Goal: Information Seeking & Learning: Check status

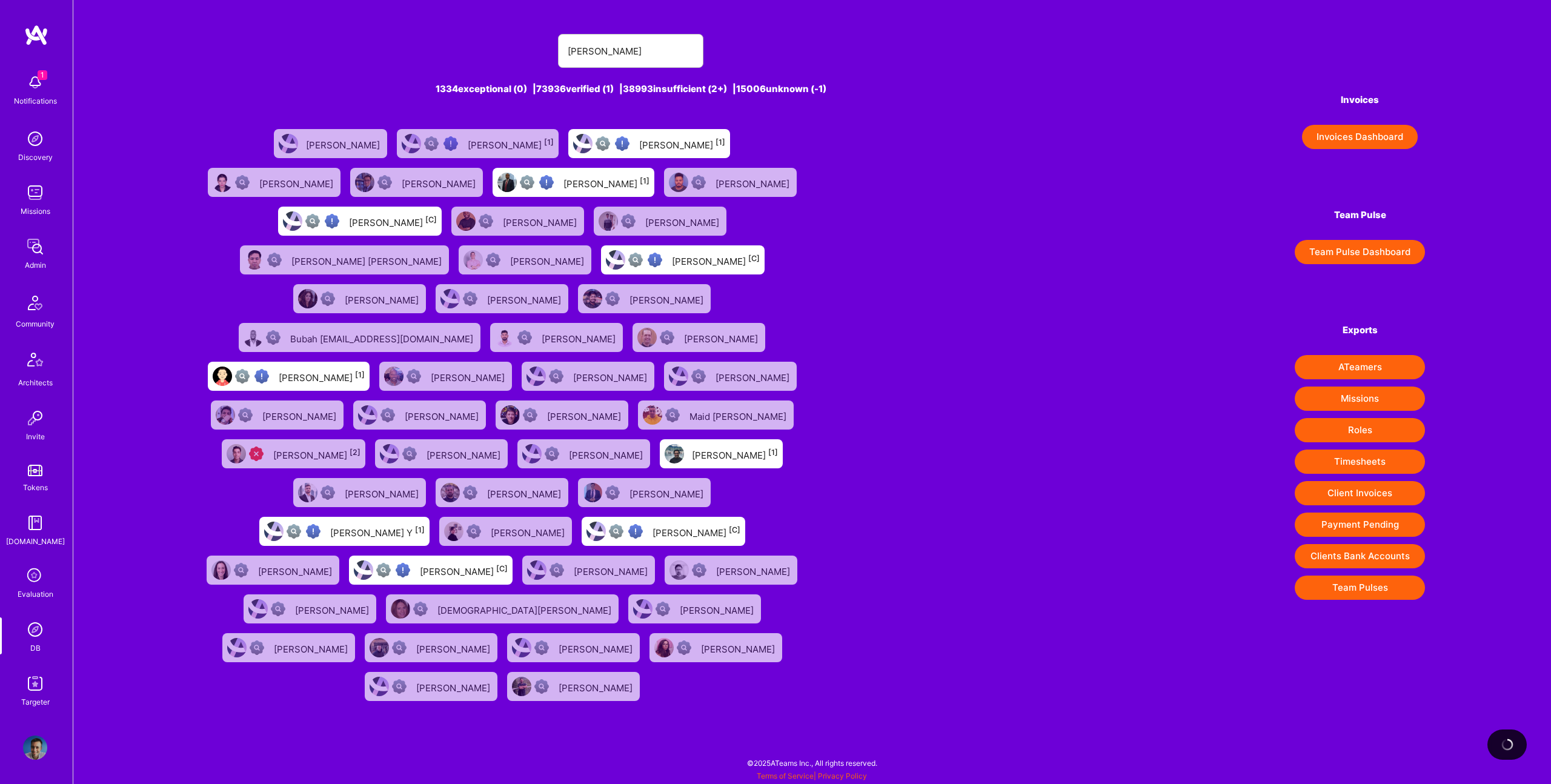
type input "[PERSON_NAME]"
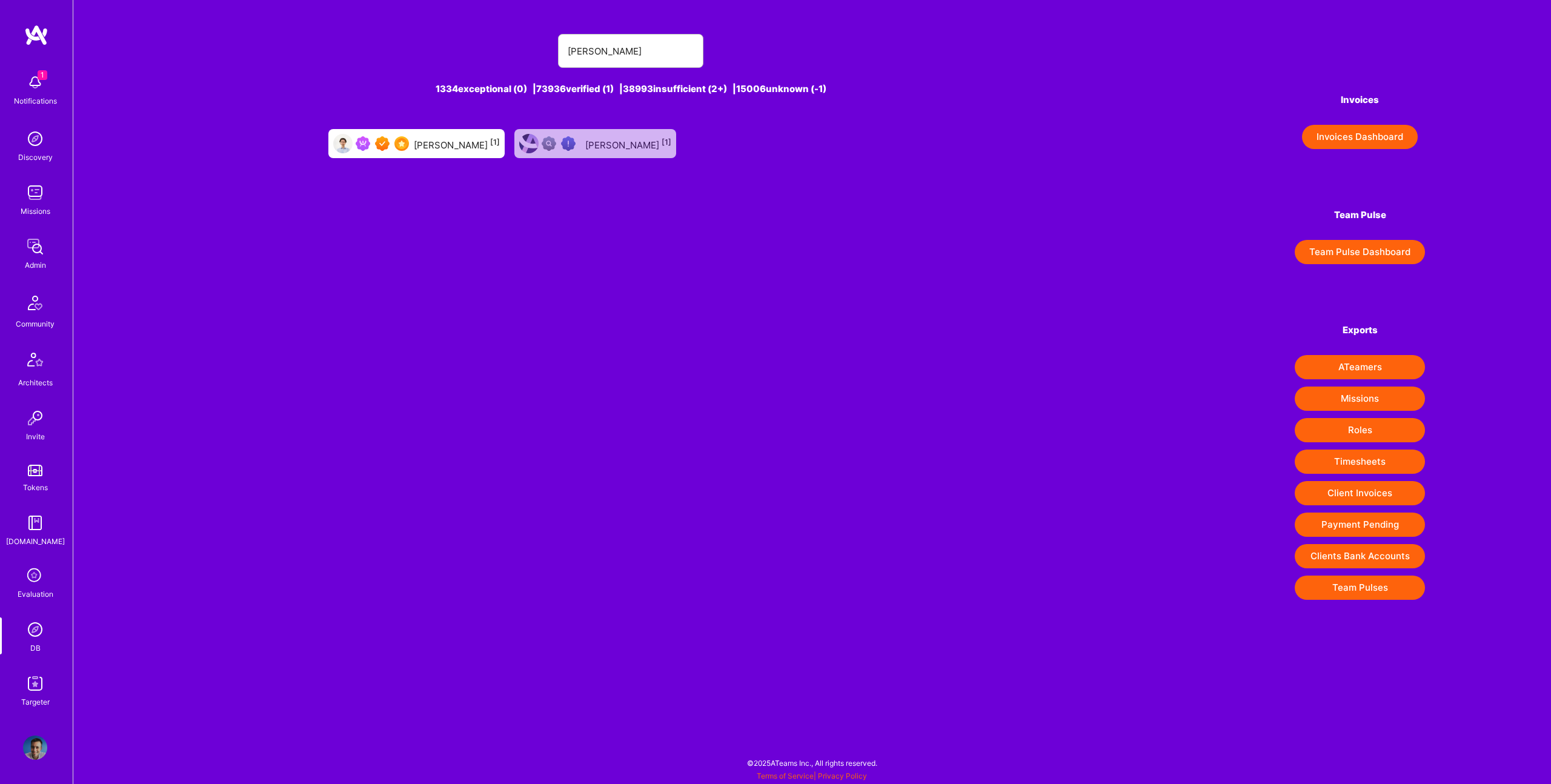
click at [442, 140] on div "[PERSON_NAME] [1]" at bounding box center [456, 144] width 86 height 16
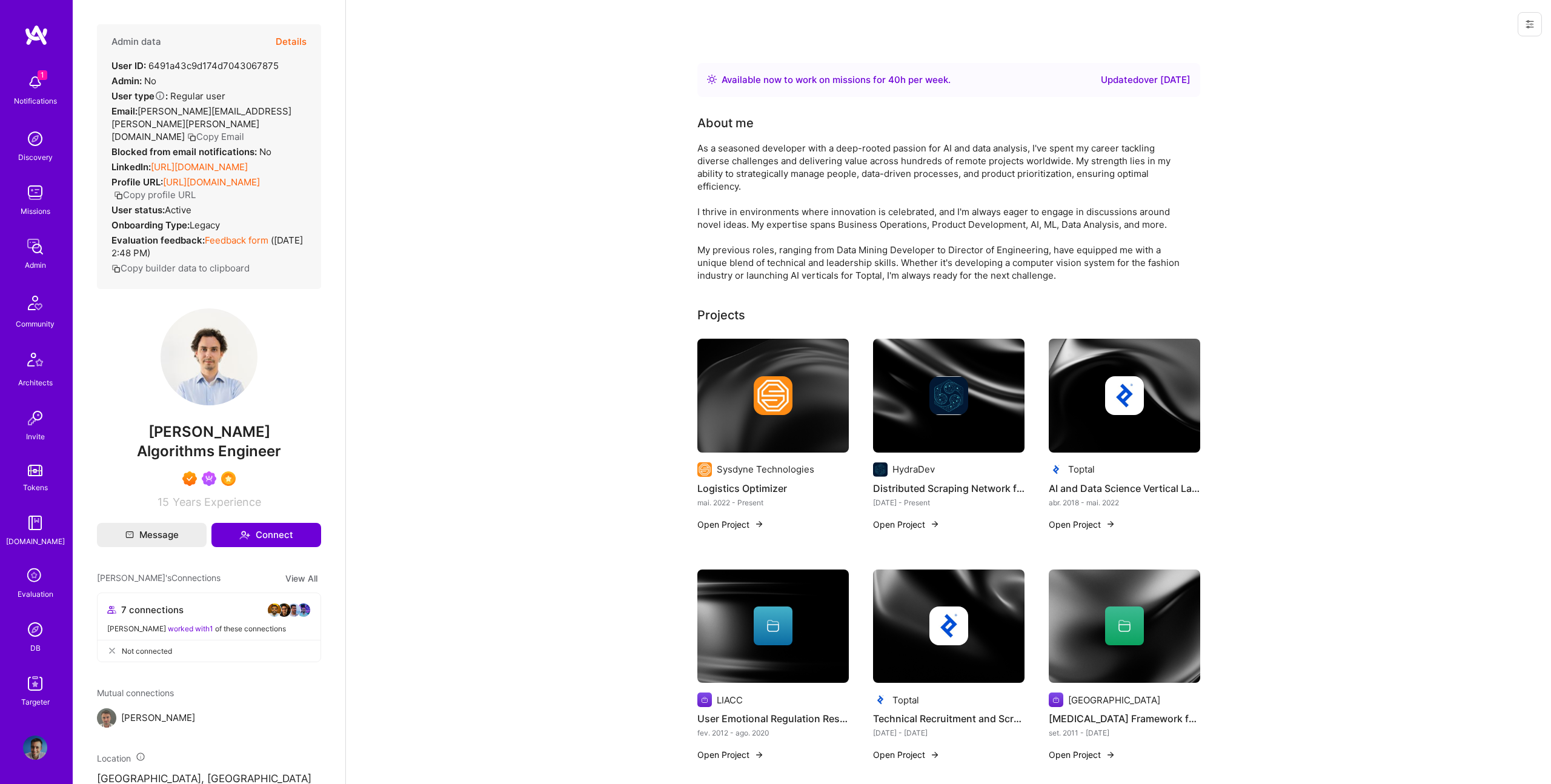
click at [288, 41] on button "Details" at bounding box center [292, 42] width 31 height 35
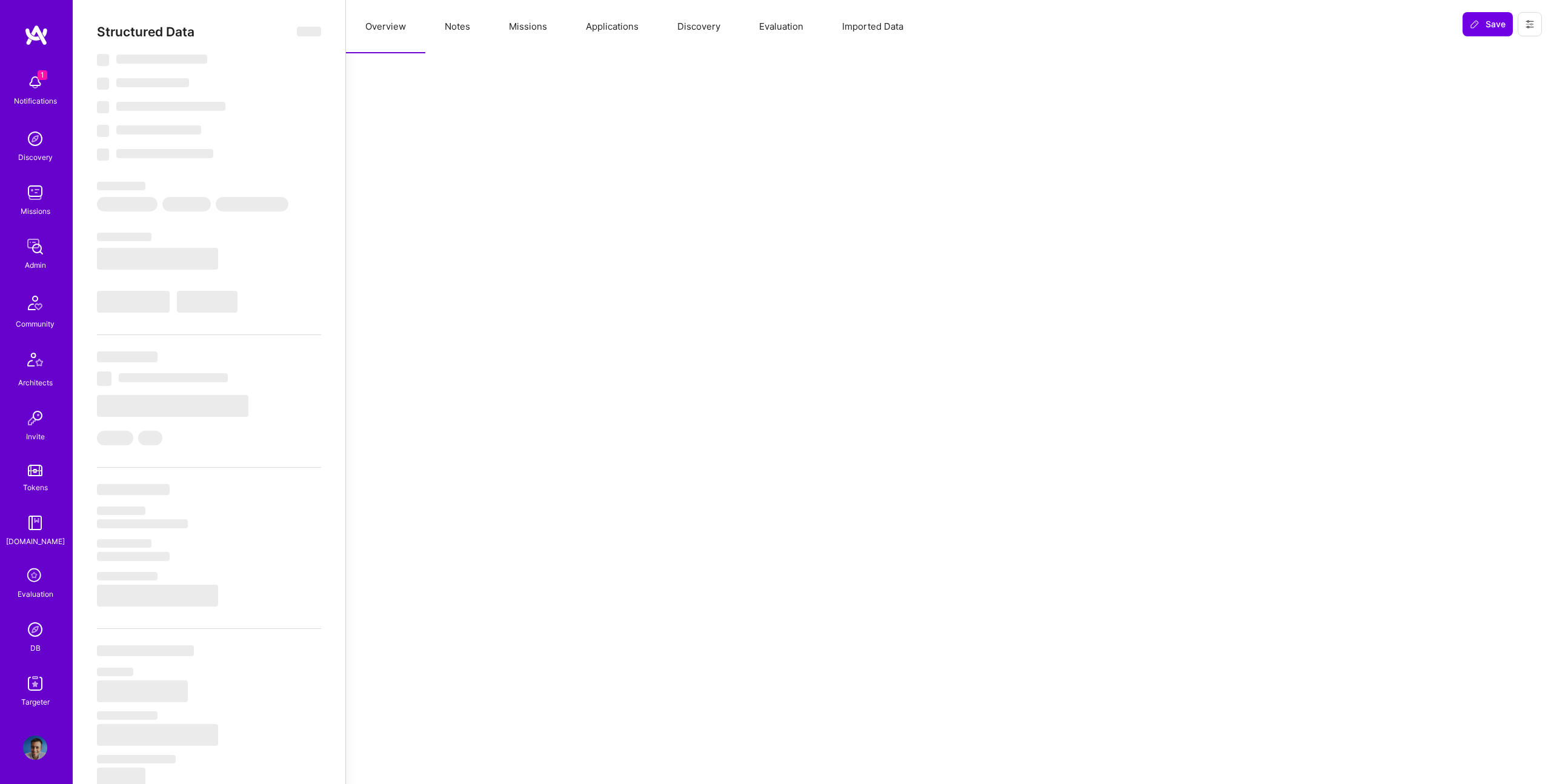
click at [614, 25] on button "Applications" at bounding box center [612, 26] width 91 height 53
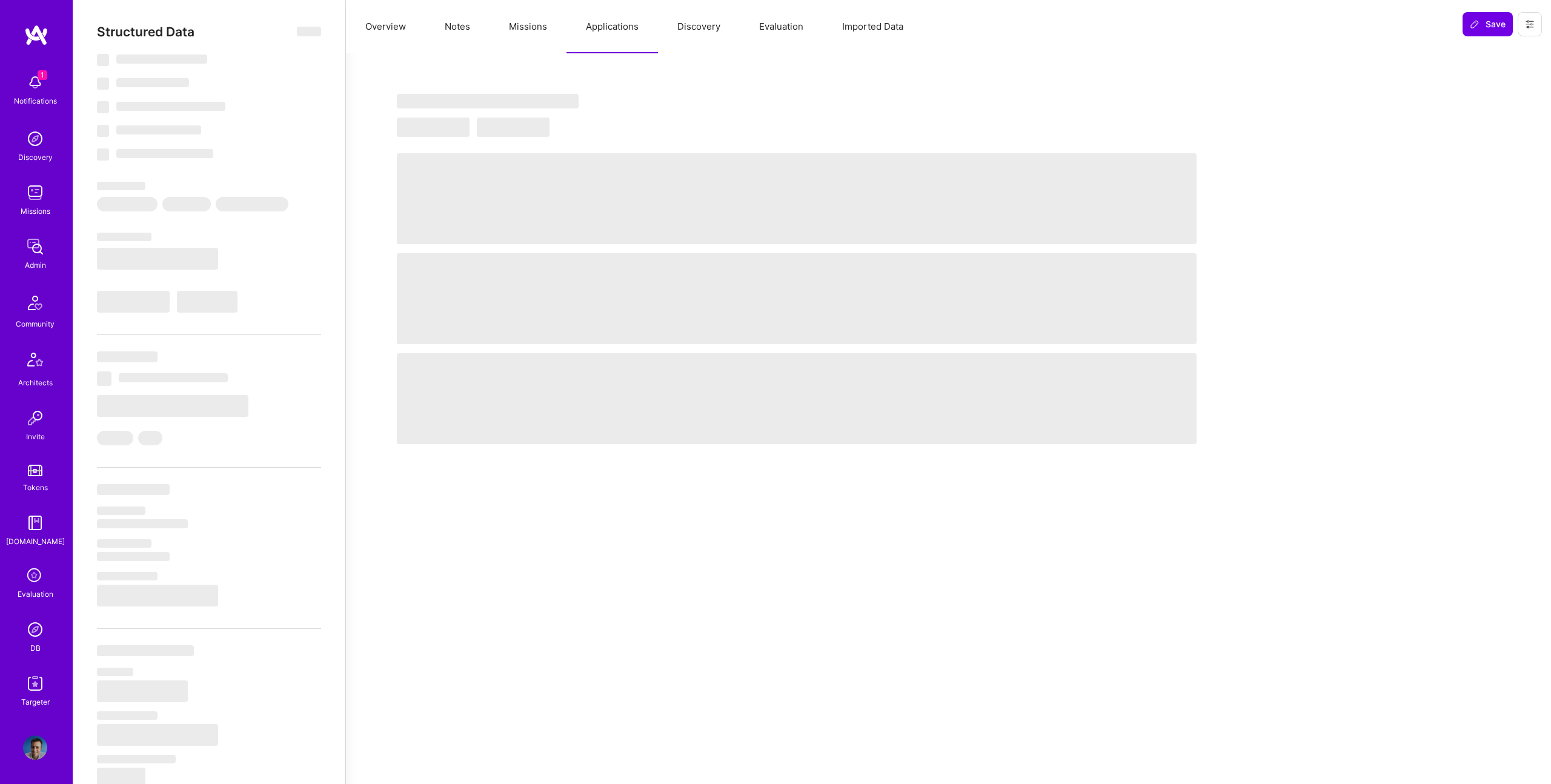
click at [544, 27] on button "Missions" at bounding box center [528, 26] width 77 height 53
select select "Right Now"
select select "7"
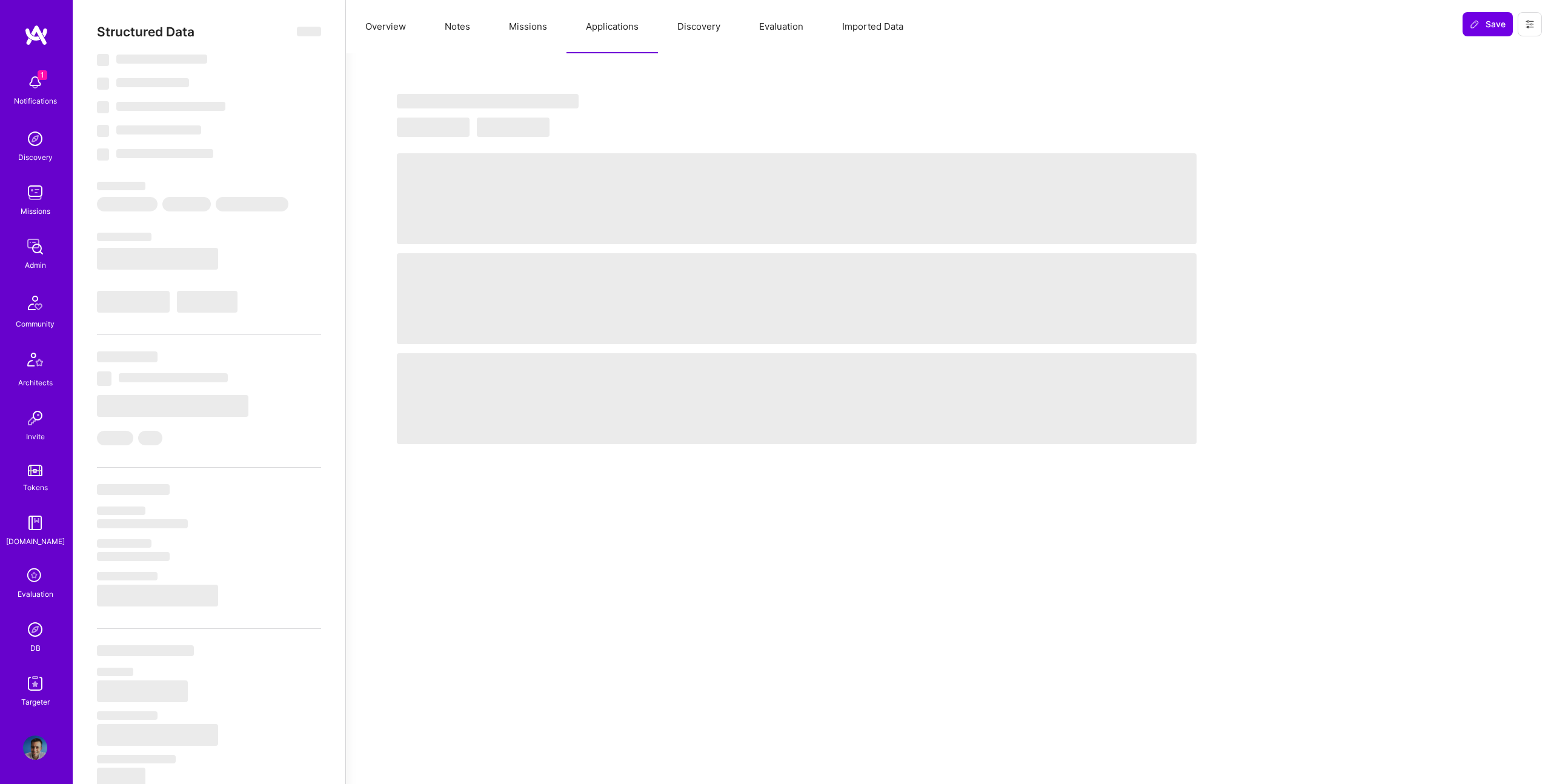
select select "7"
select select "PT"
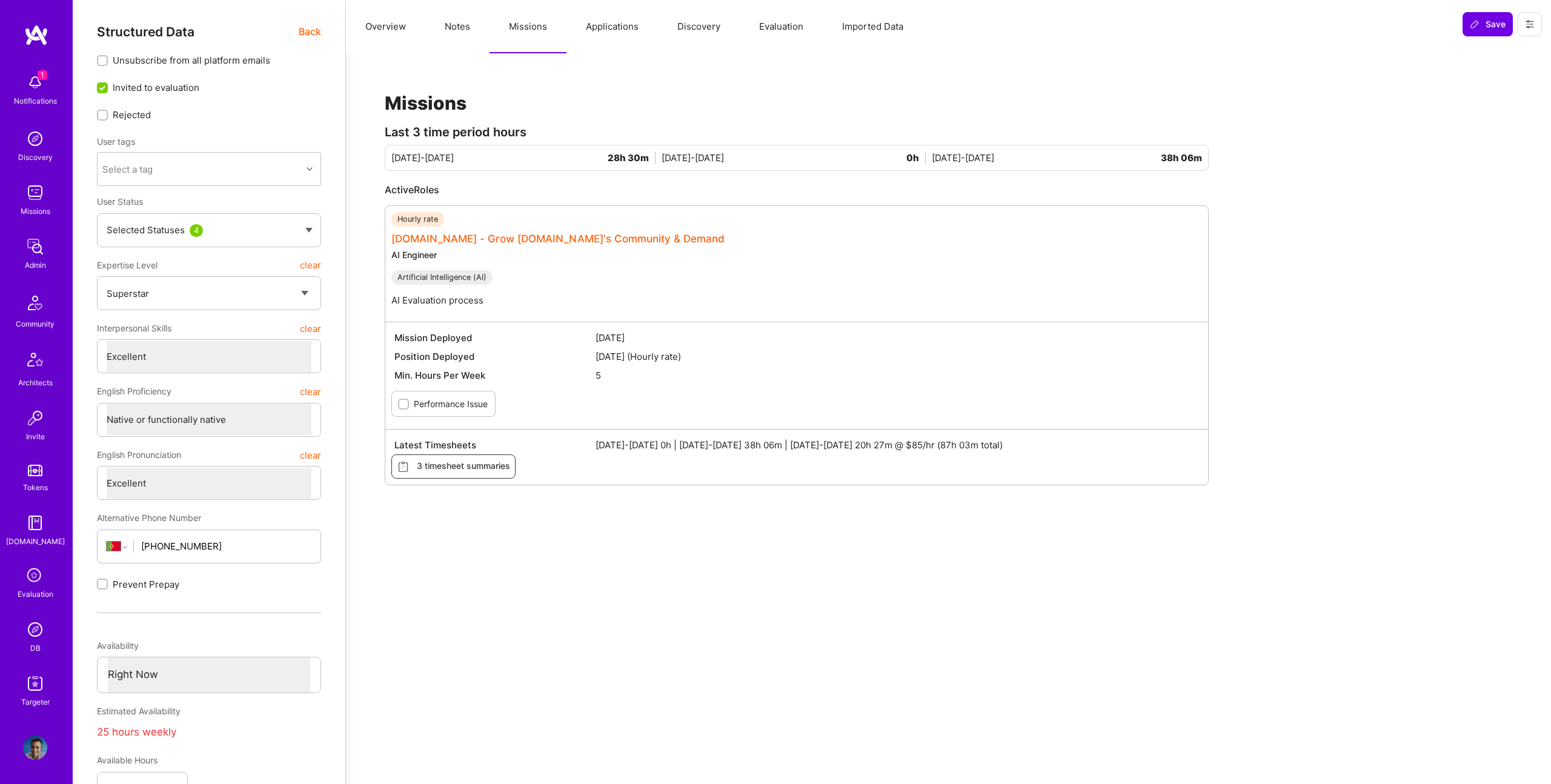
click at [585, 242] on link "[DOMAIN_NAME] - Grow [DOMAIN_NAME]'s Community & Demand" at bounding box center [558, 238] width 333 height 12
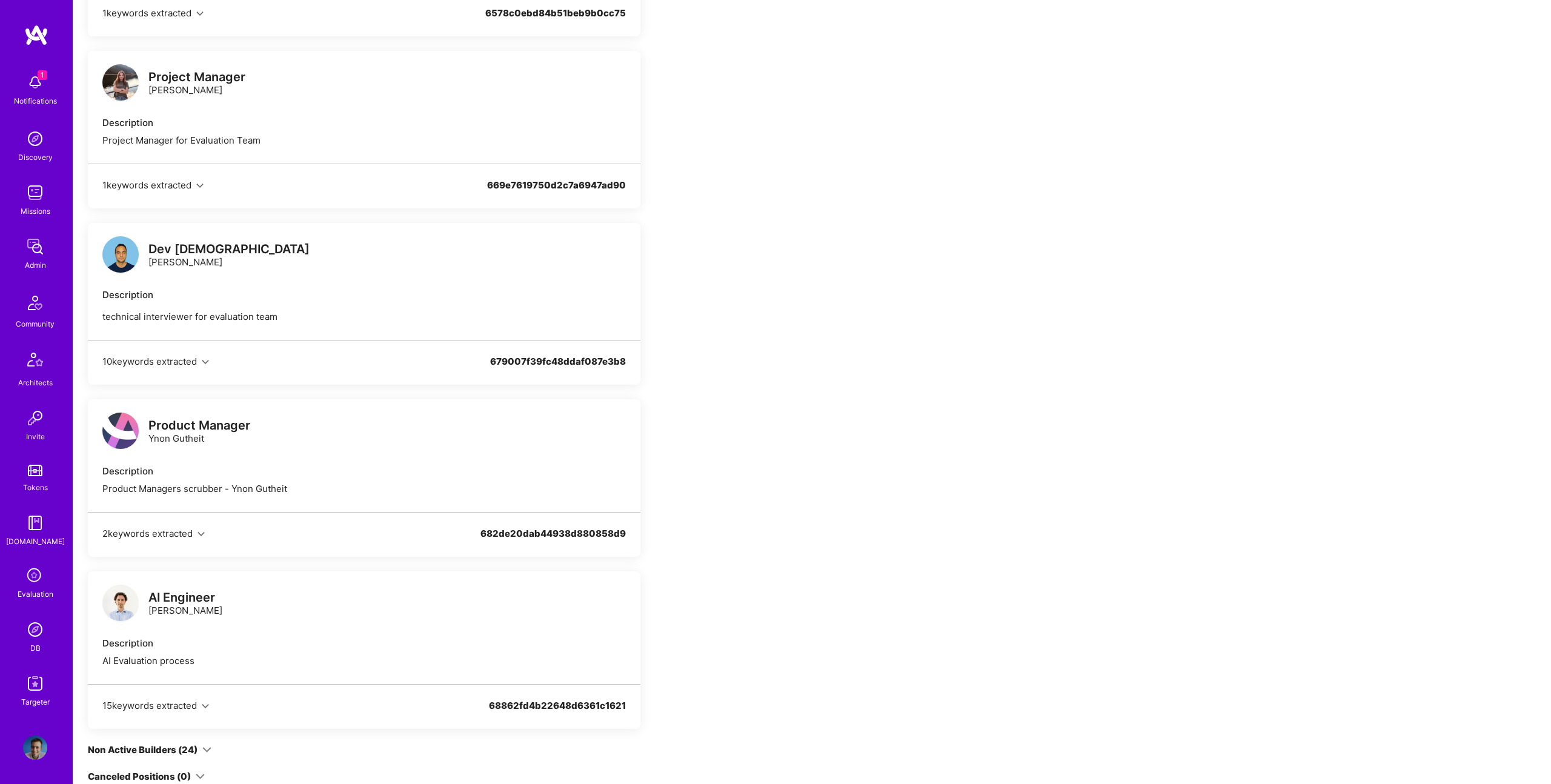
scroll to position [1603, 0]
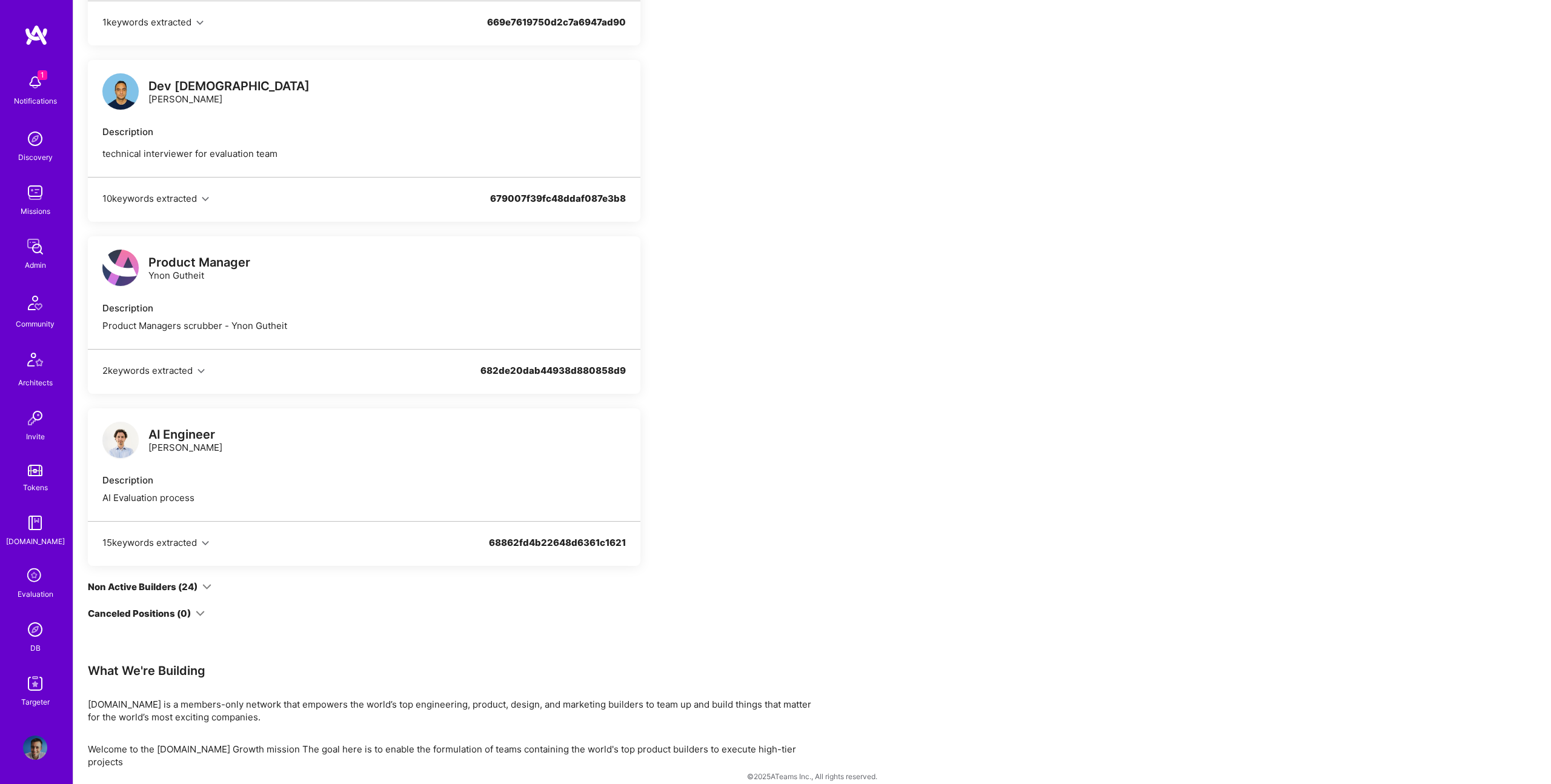
click at [174, 592] on div "Non Active Builders (24)" at bounding box center [143, 586] width 110 height 13
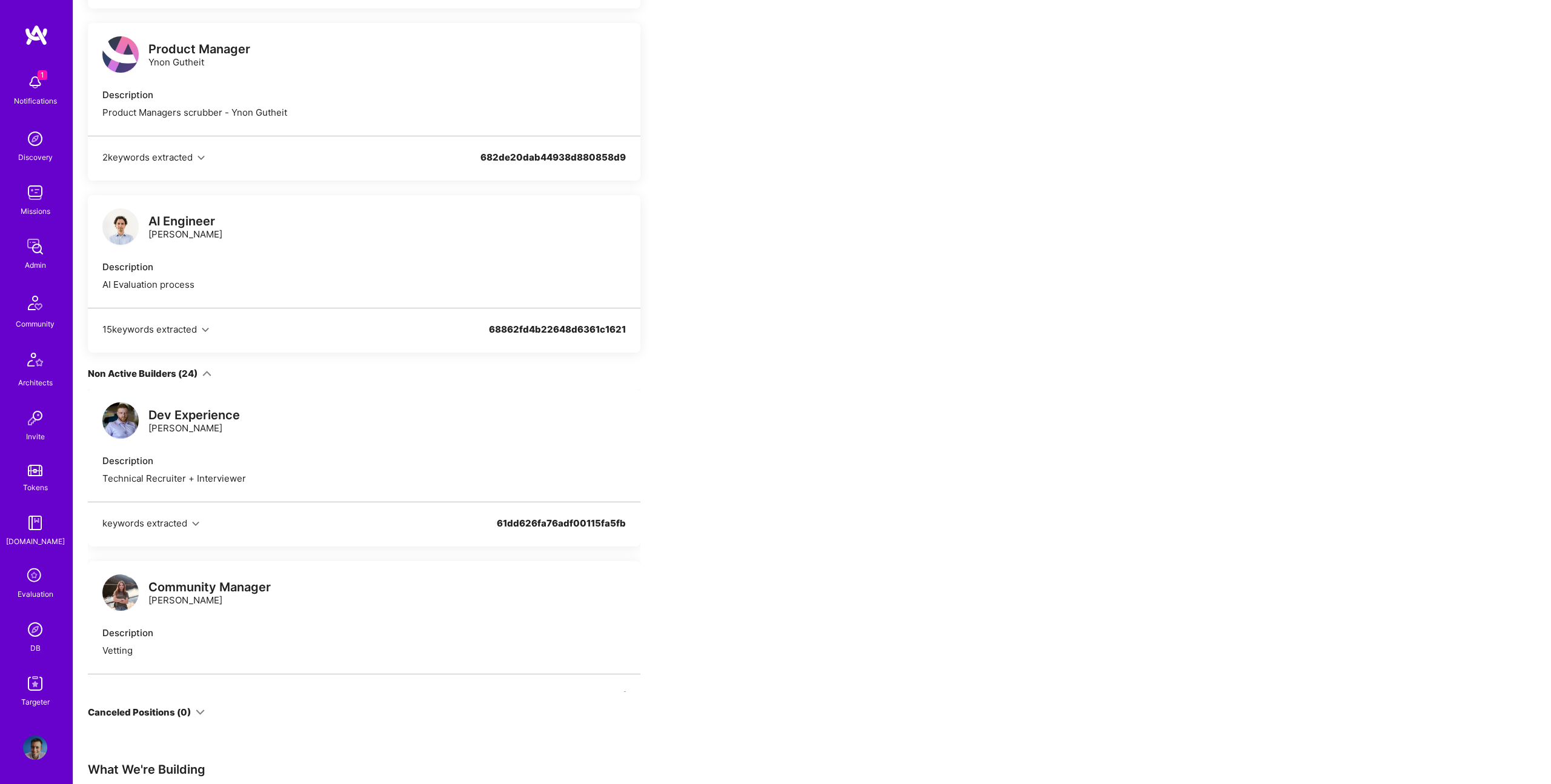
scroll to position [1915, 0]
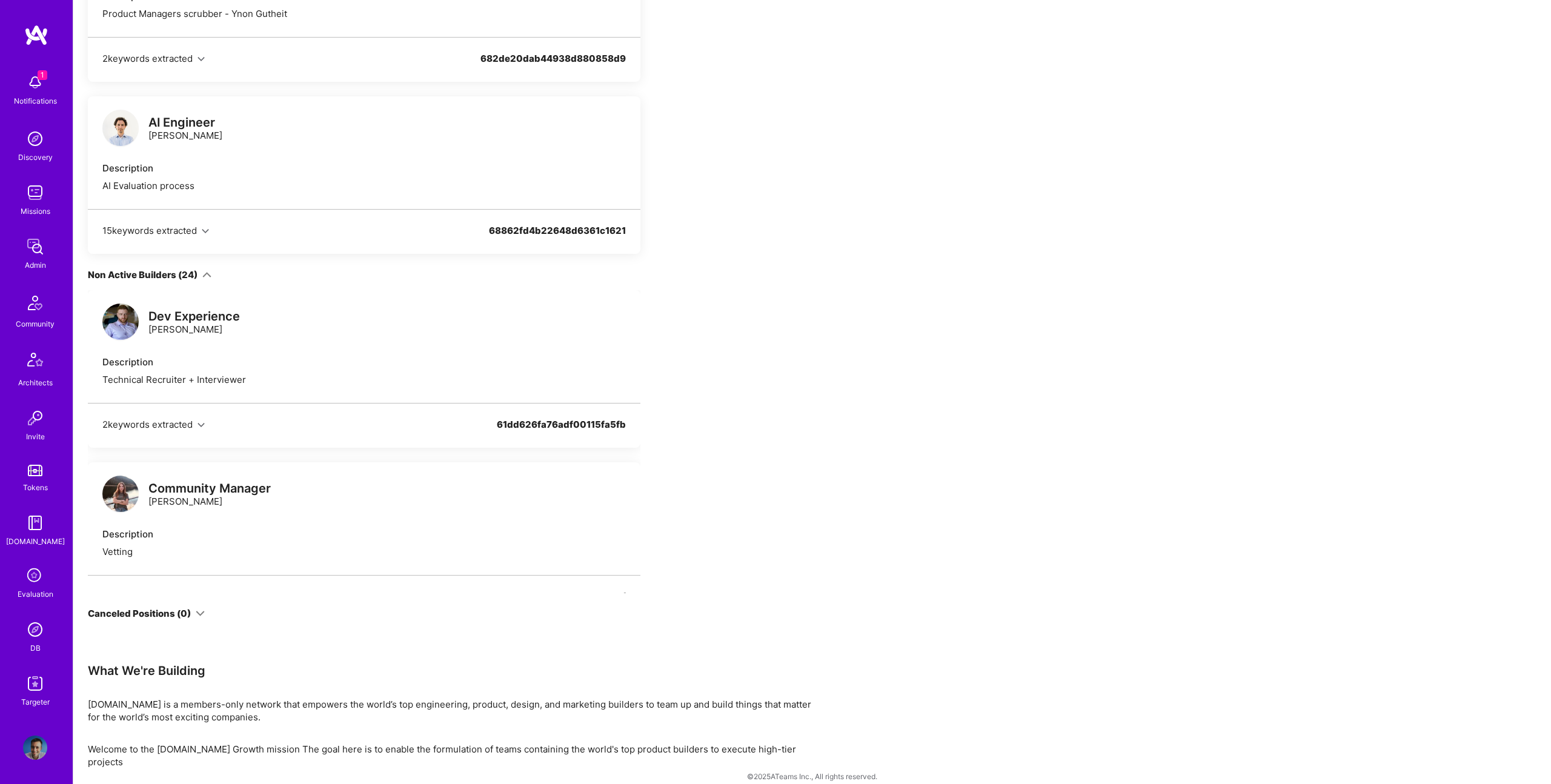
drag, startPoint x: 259, startPoint y: 503, endPoint x: 144, endPoint y: 506, distance: 115.0
click at [144, 506] on div "Community Manager [PERSON_NAME]" at bounding box center [187, 495] width 169 height 37
copy div "[PERSON_NAME]"
click at [402, 535] on div "Description" at bounding box center [364, 535] width 523 height 13
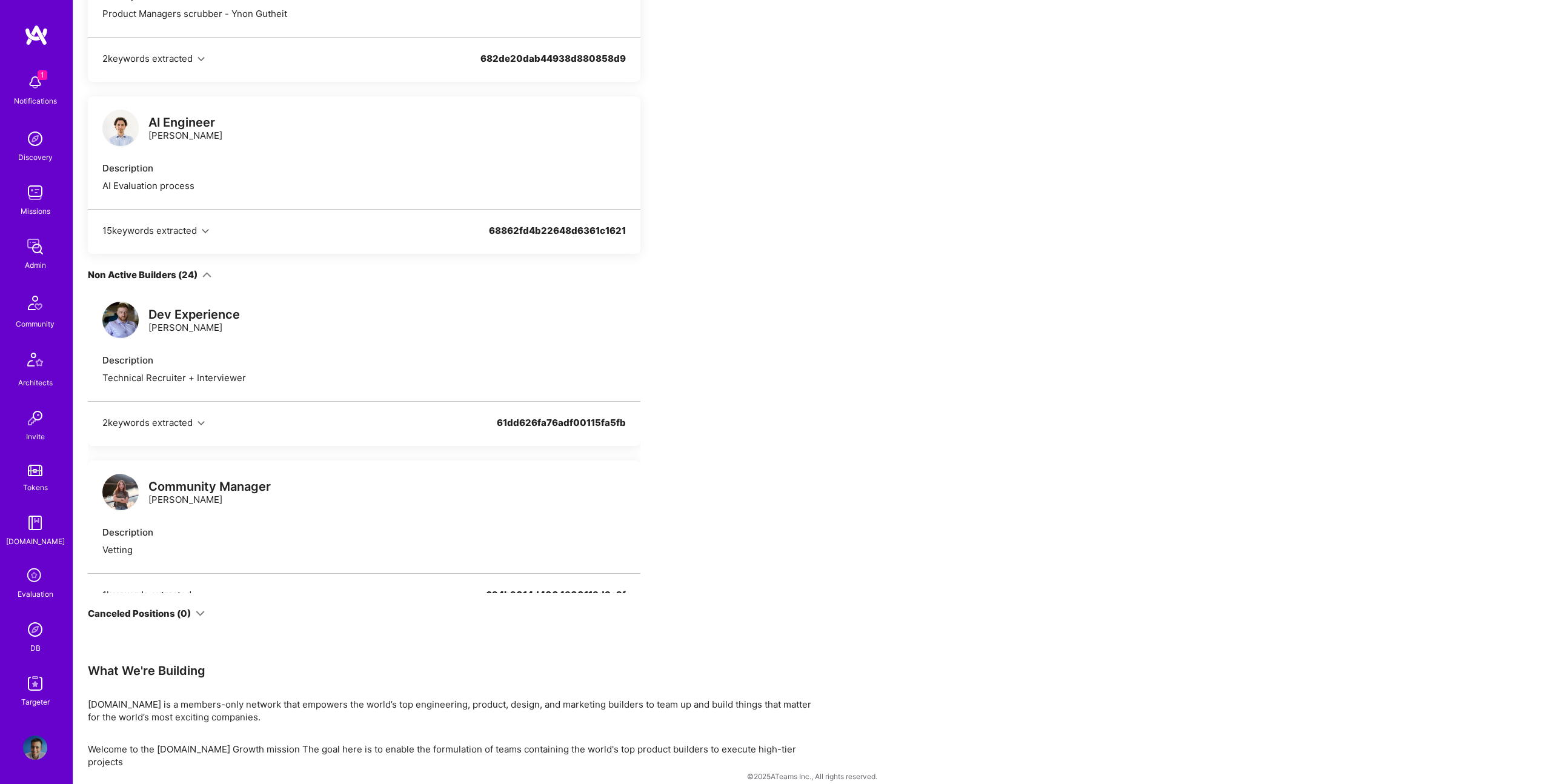
scroll to position [1137, 0]
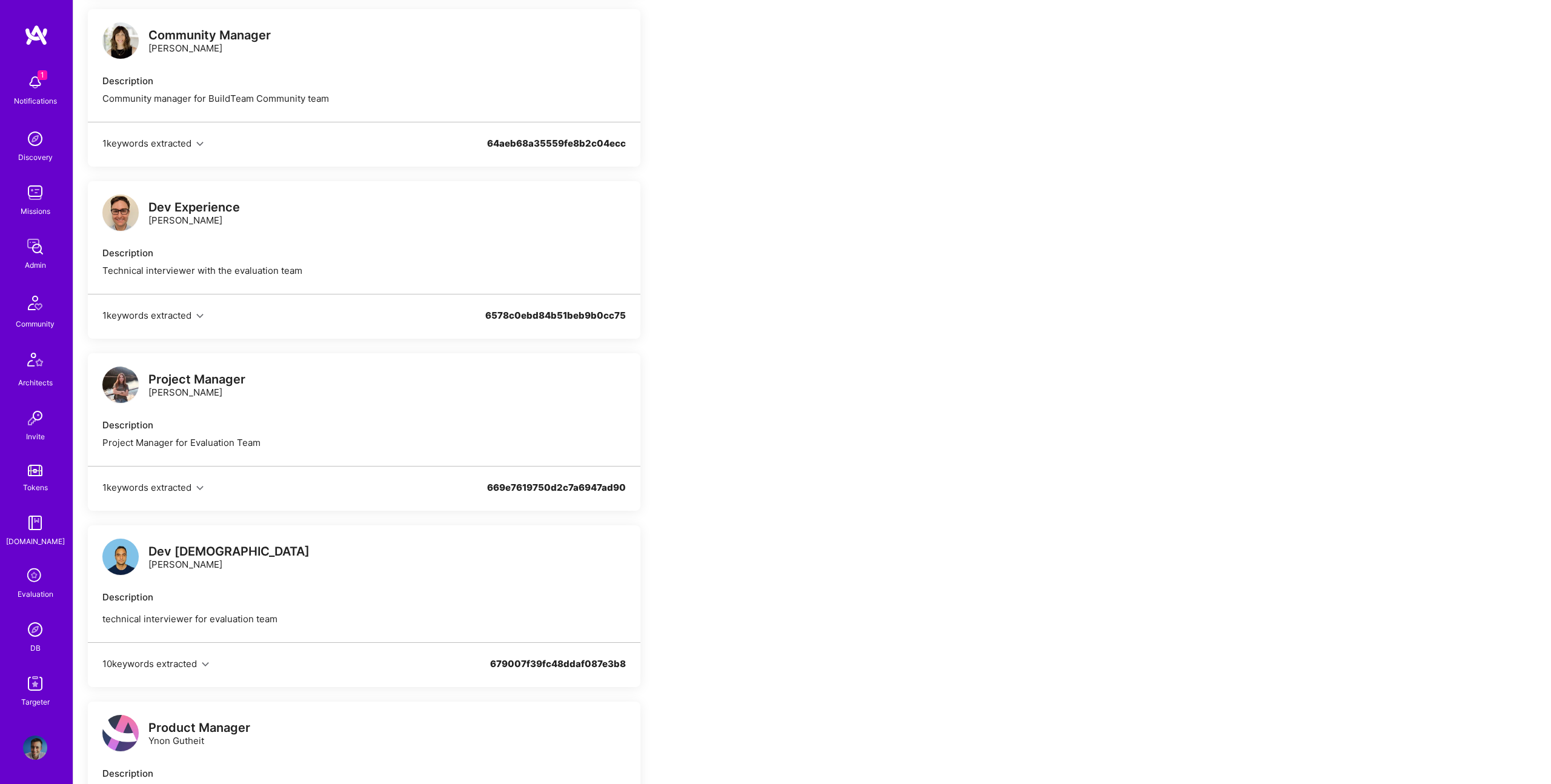
click at [178, 375] on div "Project Manager" at bounding box center [197, 379] width 97 height 13
click at [117, 377] on img at bounding box center [121, 385] width 37 height 37
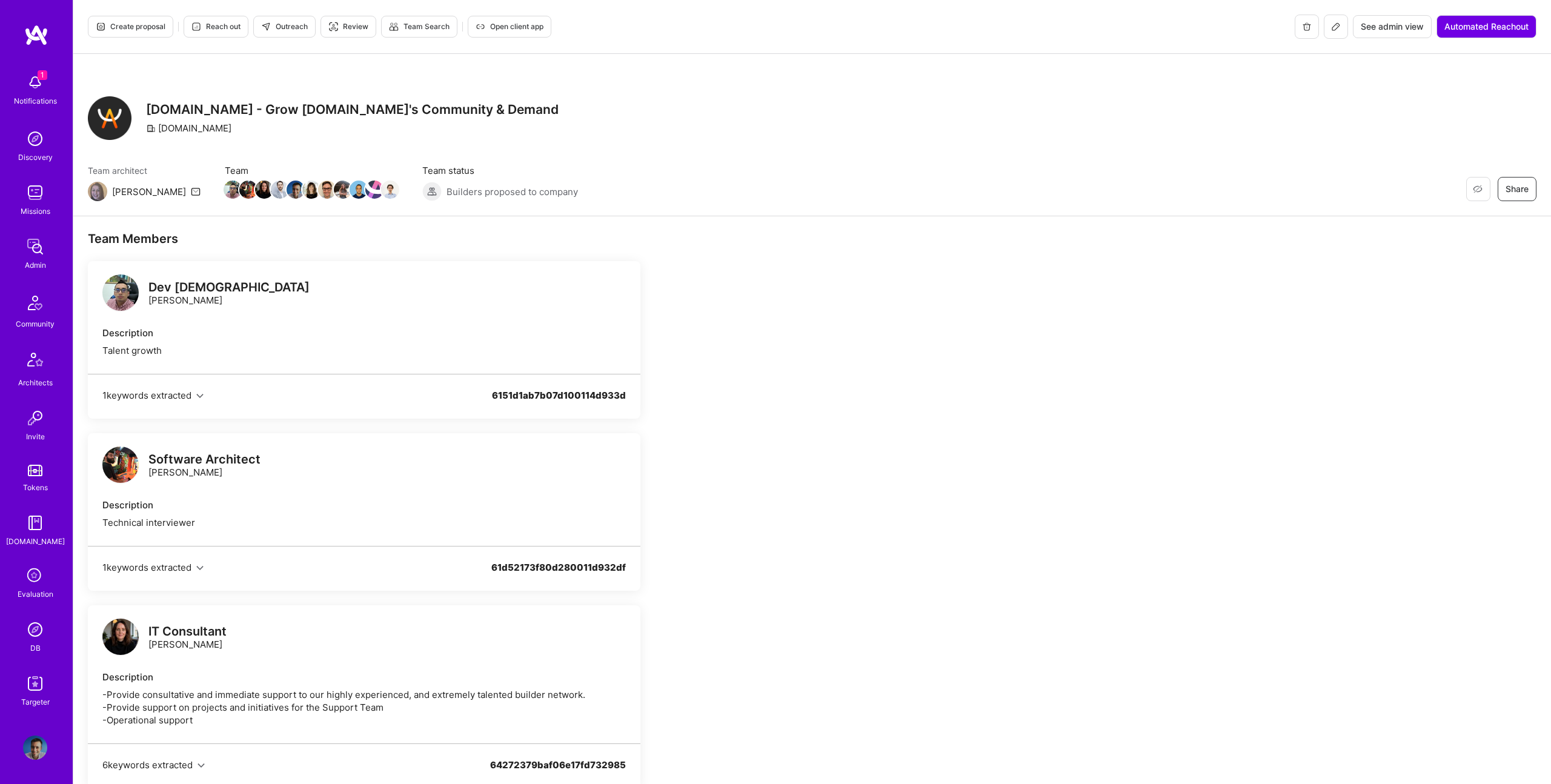
click at [1374, 30] on span "See admin view" at bounding box center [1393, 27] width 63 height 12
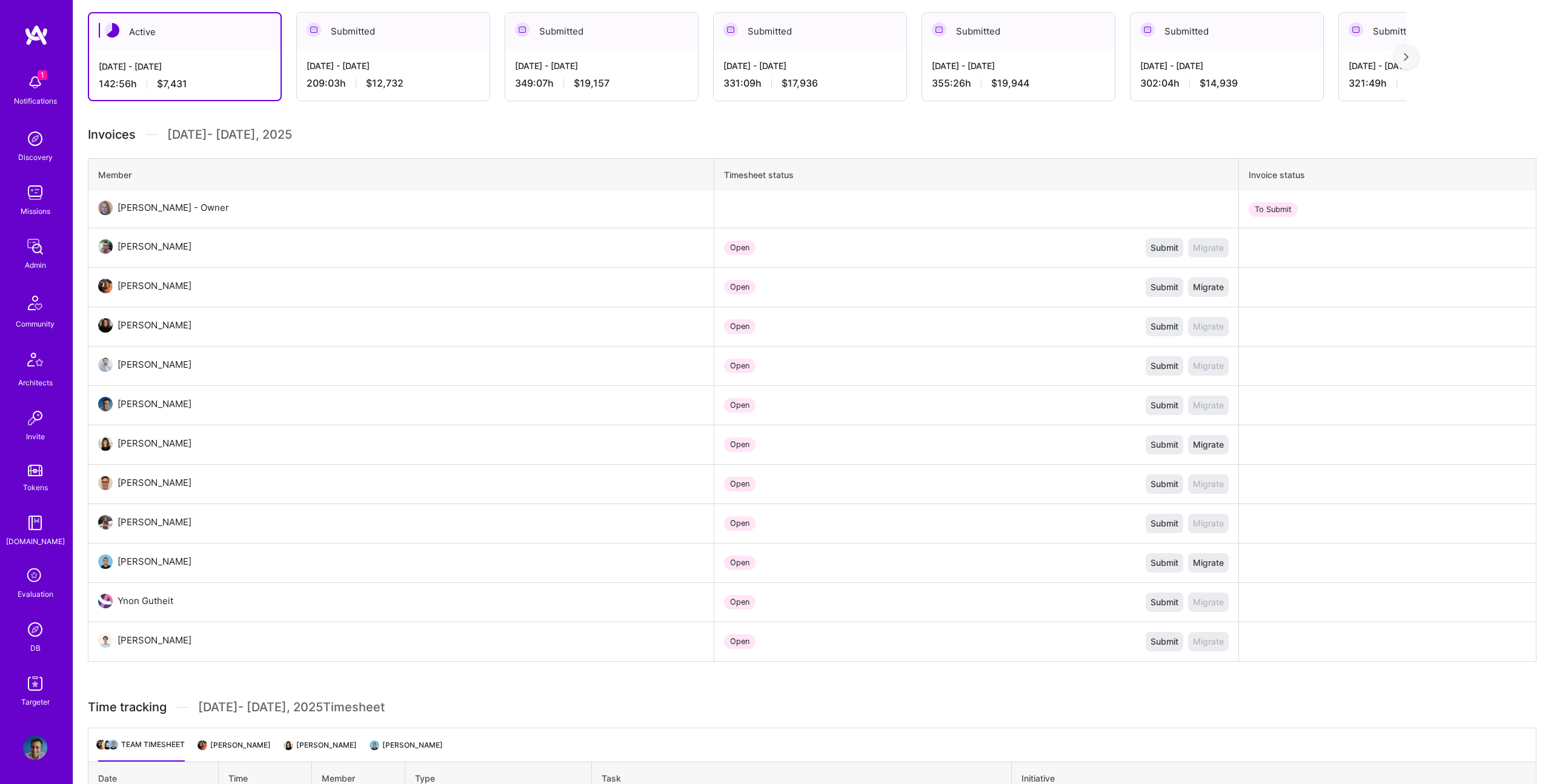
scroll to position [264, 0]
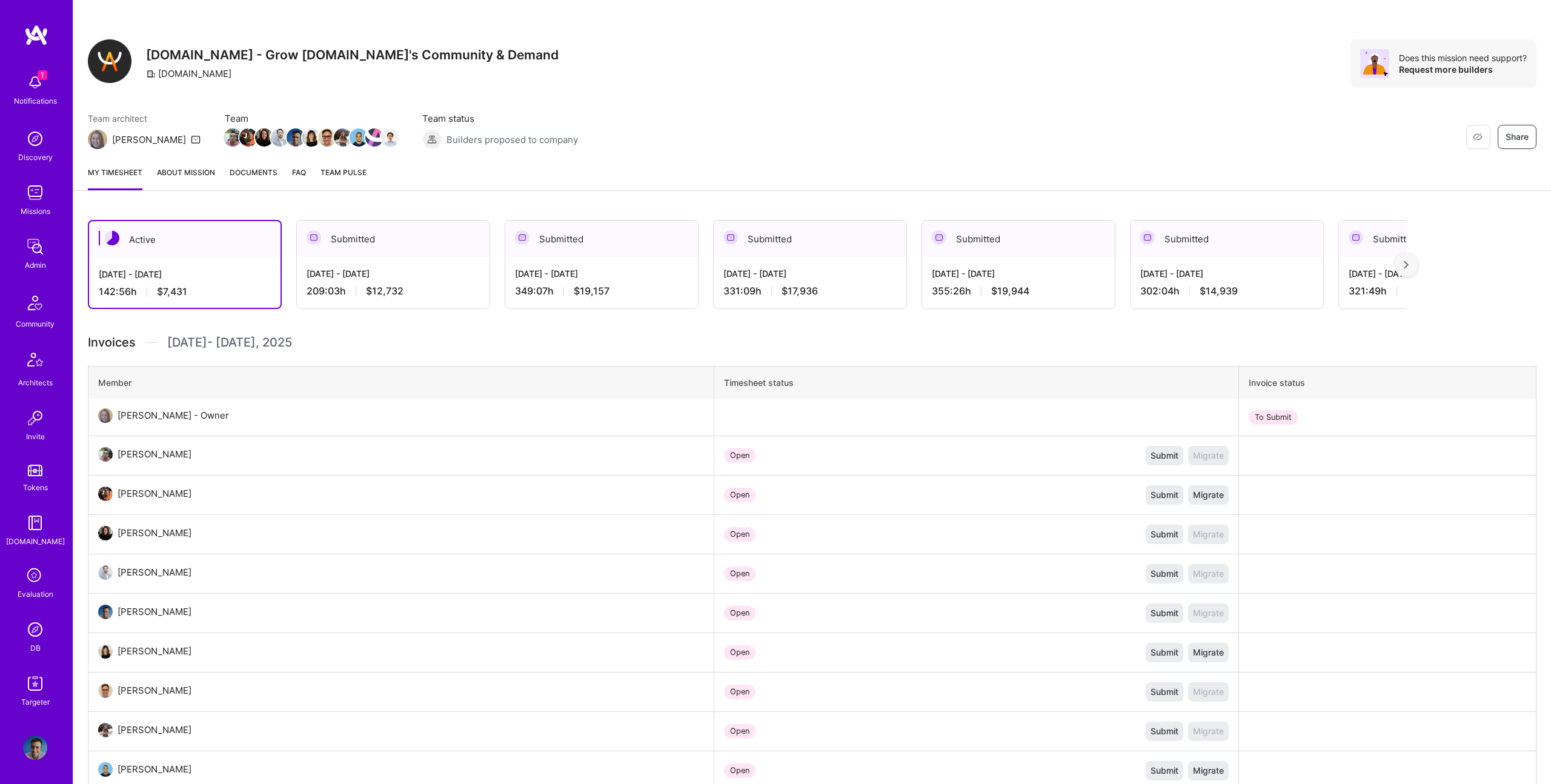
click at [374, 277] on div "[DATE] - [DATE]" at bounding box center [393, 273] width 173 height 13
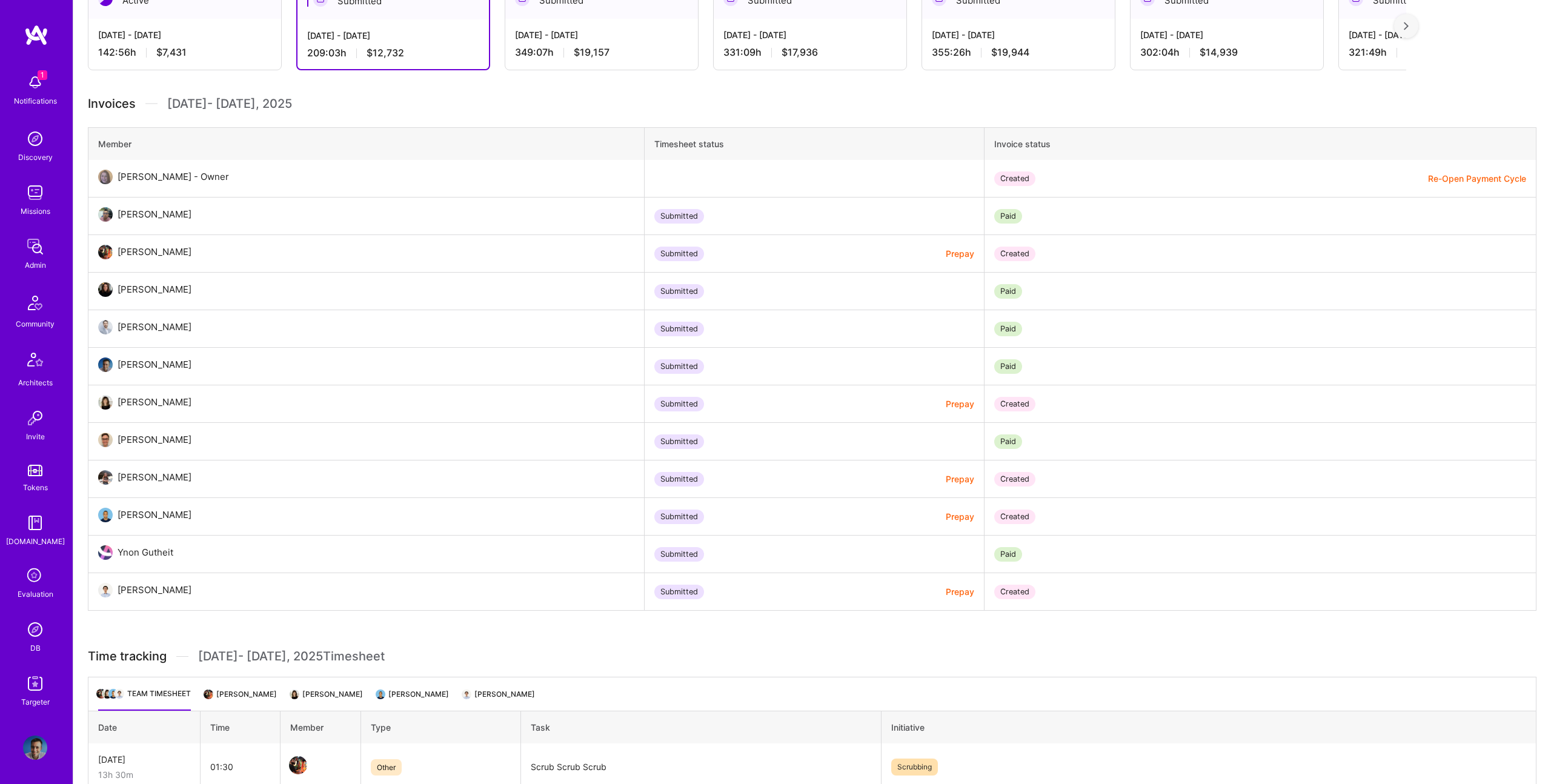
scroll to position [294, 0]
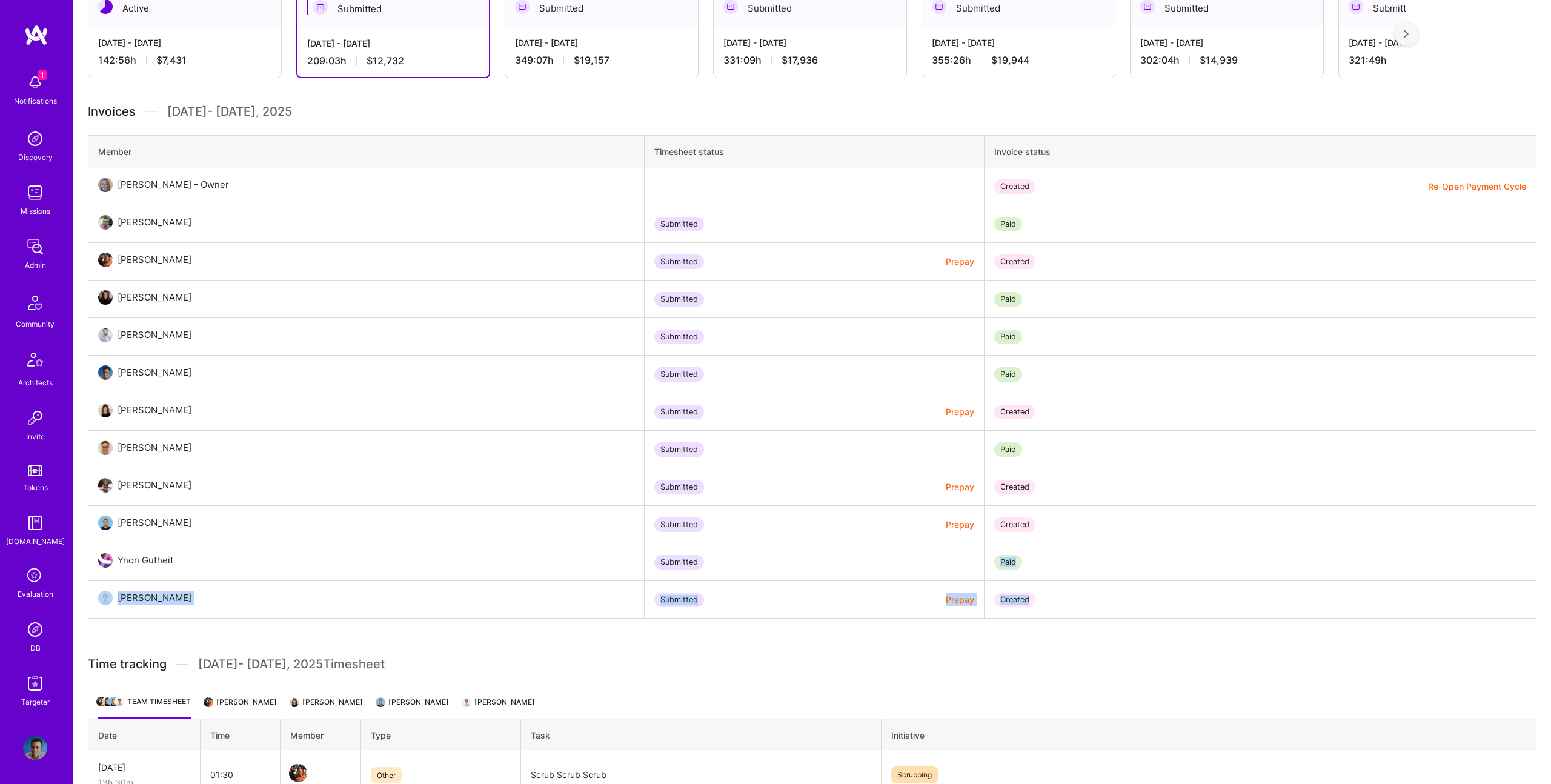
drag, startPoint x: 1063, startPoint y: 597, endPoint x: 1078, endPoint y: 547, distance: 52.2
click at [1078, 547] on tbody "[PERSON_NAME] - Owner Created Re-Open Payment Cycle [PERSON_NAME] Submitted Pai…" at bounding box center [813, 393] width 1448 height 451
click at [1078, 546] on td "Paid" at bounding box center [1260, 561] width 552 height 37
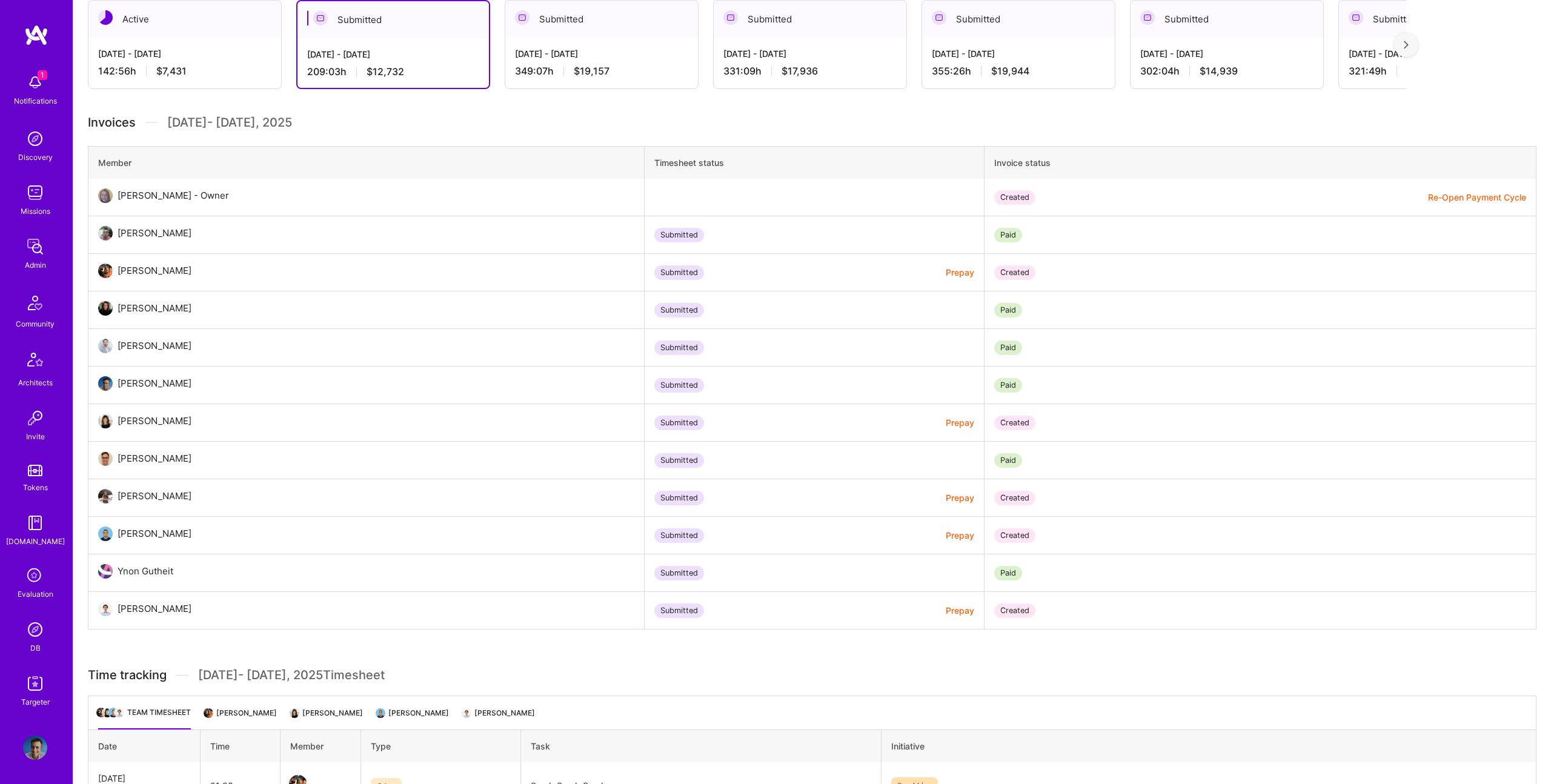
scroll to position [279, 0]
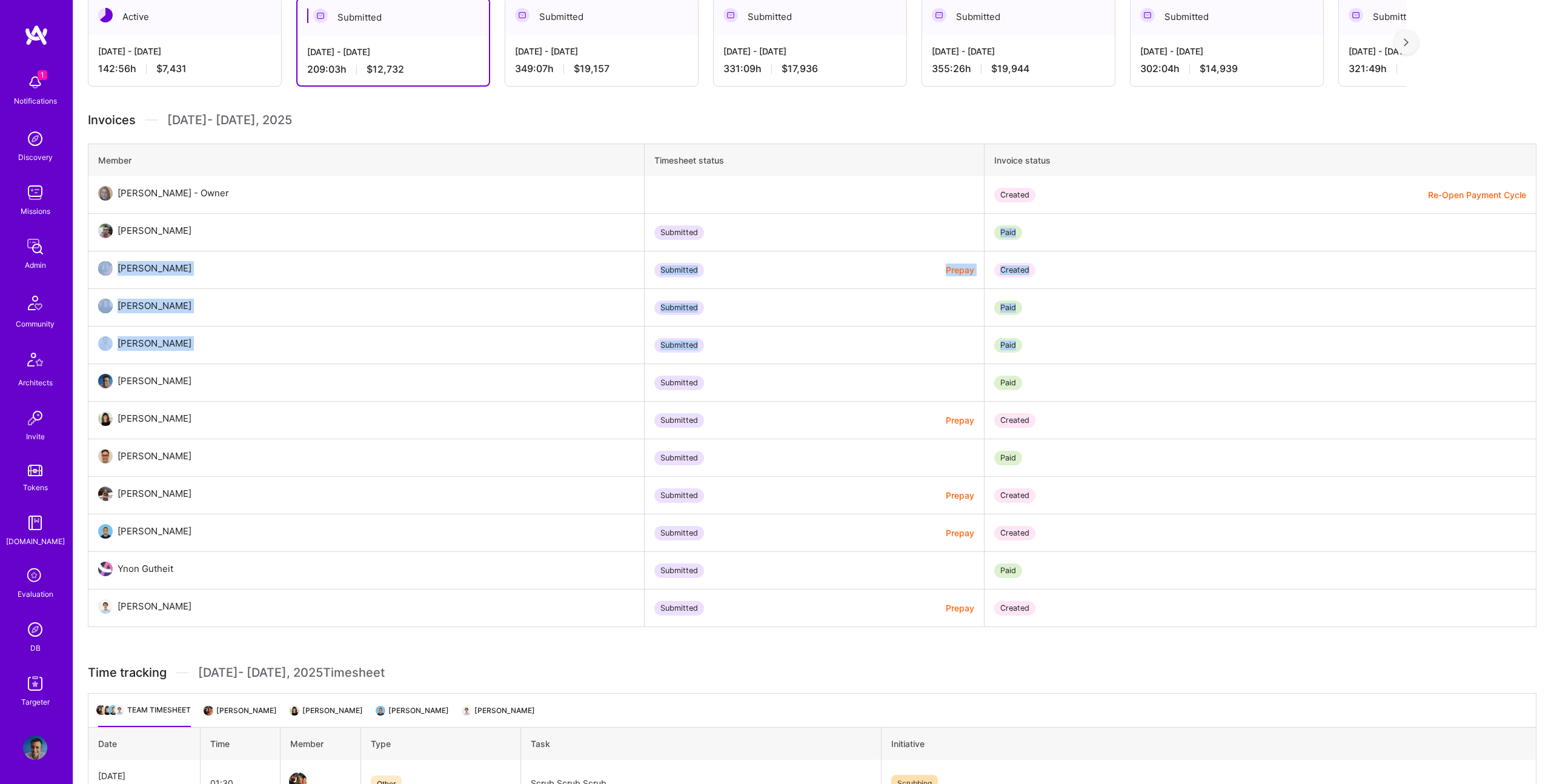
drag, startPoint x: 972, startPoint y: 225, endPoint x: 1034, endPoint y: 347, distance: 136.9
click at [1036, 344] on tbody "[PERSON_NAME] - Owner Created Re-Open Payment Cycle [PERSON_NAME] Submitted Pai…" at bounding box center [813, 402] width 1448 height 451
click at [1018, 412] on td "Created" at bounding box center [1260, 420] width 552 height 37
click at [994, 465] on div "Paid" at bounding box center [1008, 458] width 28 height 15
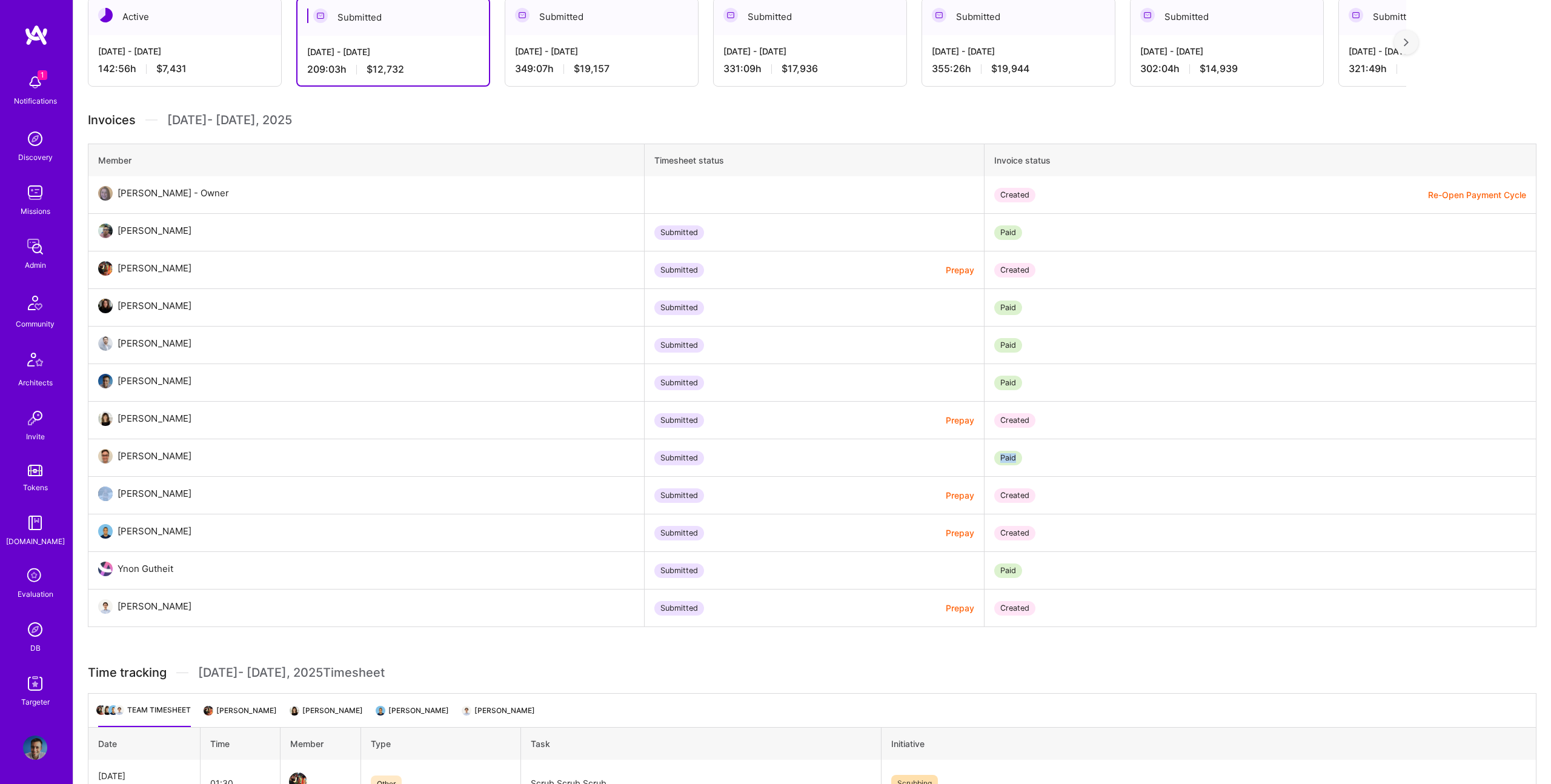
click at [994, 465] on div "Paid" at bounding box center [1008, 458] width 28 height 15
drag, startPoint x: 1018, startPoint y: 464, endPoint x: 972, endPoint y: 469, distance: 46.3
click at [984, 469] on td "Paid" at bounding box center [1260, 458] width 552 height 37
click at [1130, 581] on td "Paid" at bounding box center [1260, 570] width 552 height 37
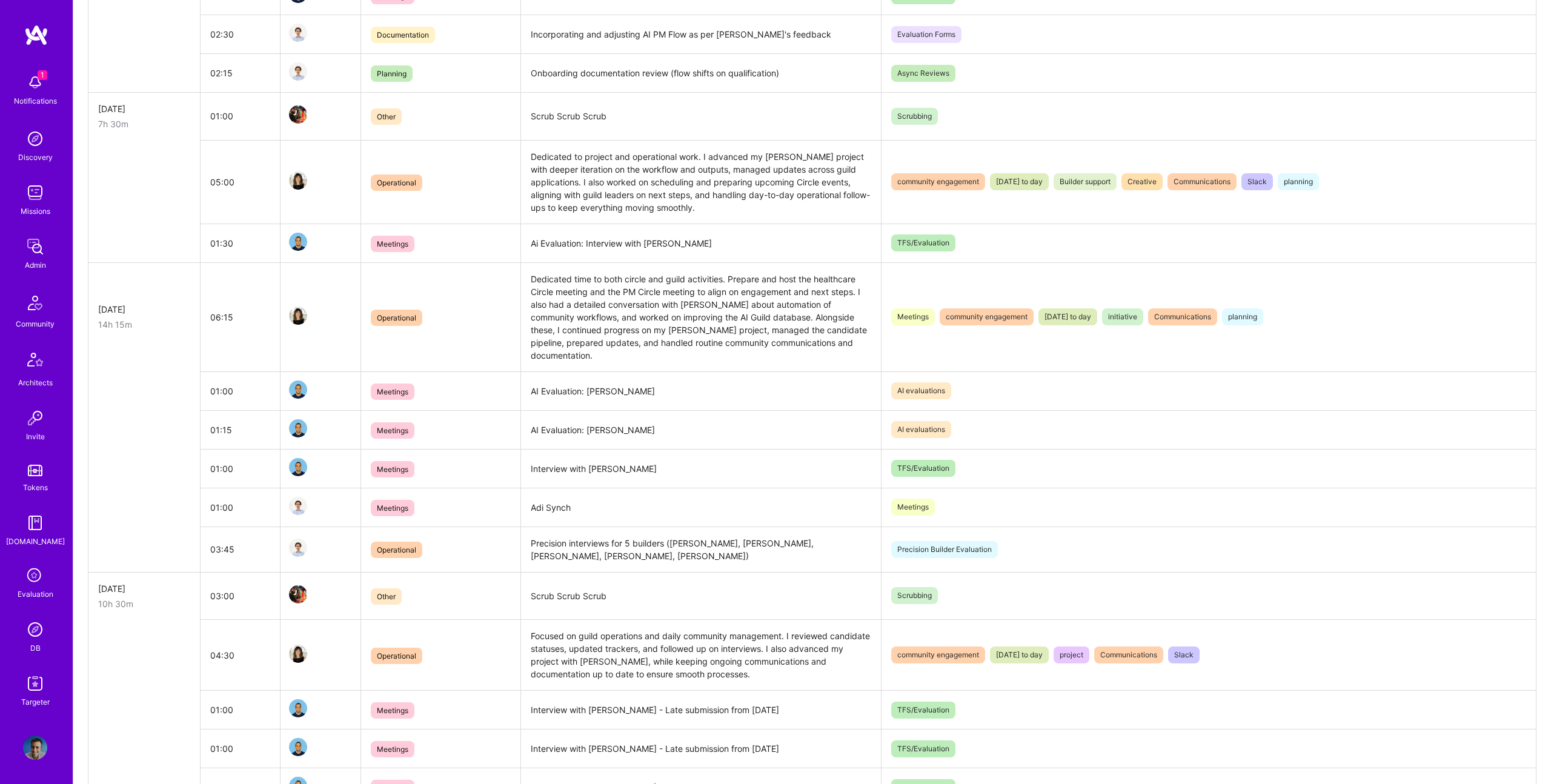
scroll to position [3072, 0]
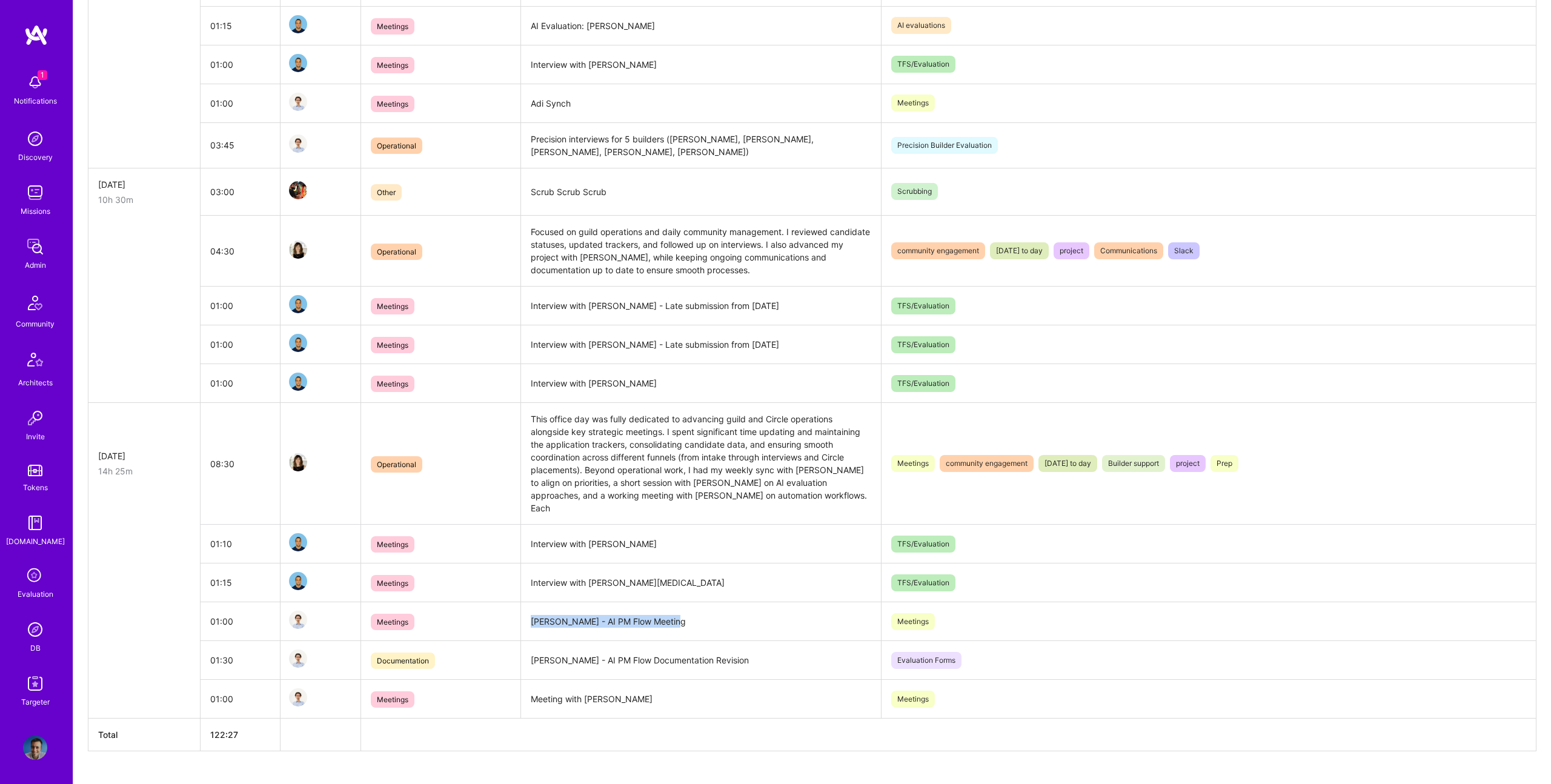
drag, startPoint x: 514, startPoint y: 580, endPoint x: 689, endPoint y: 601, distance: 176.3
click at [689, 602] on td "[PERSON_NAME] - AI PM Flow Meeting" at bounding box center [702, 621] width 360 height 39
click at [567, 680] on td "Meeting with [PERSON_NAME]" at bounding box center [702, 699] width 360 height 39
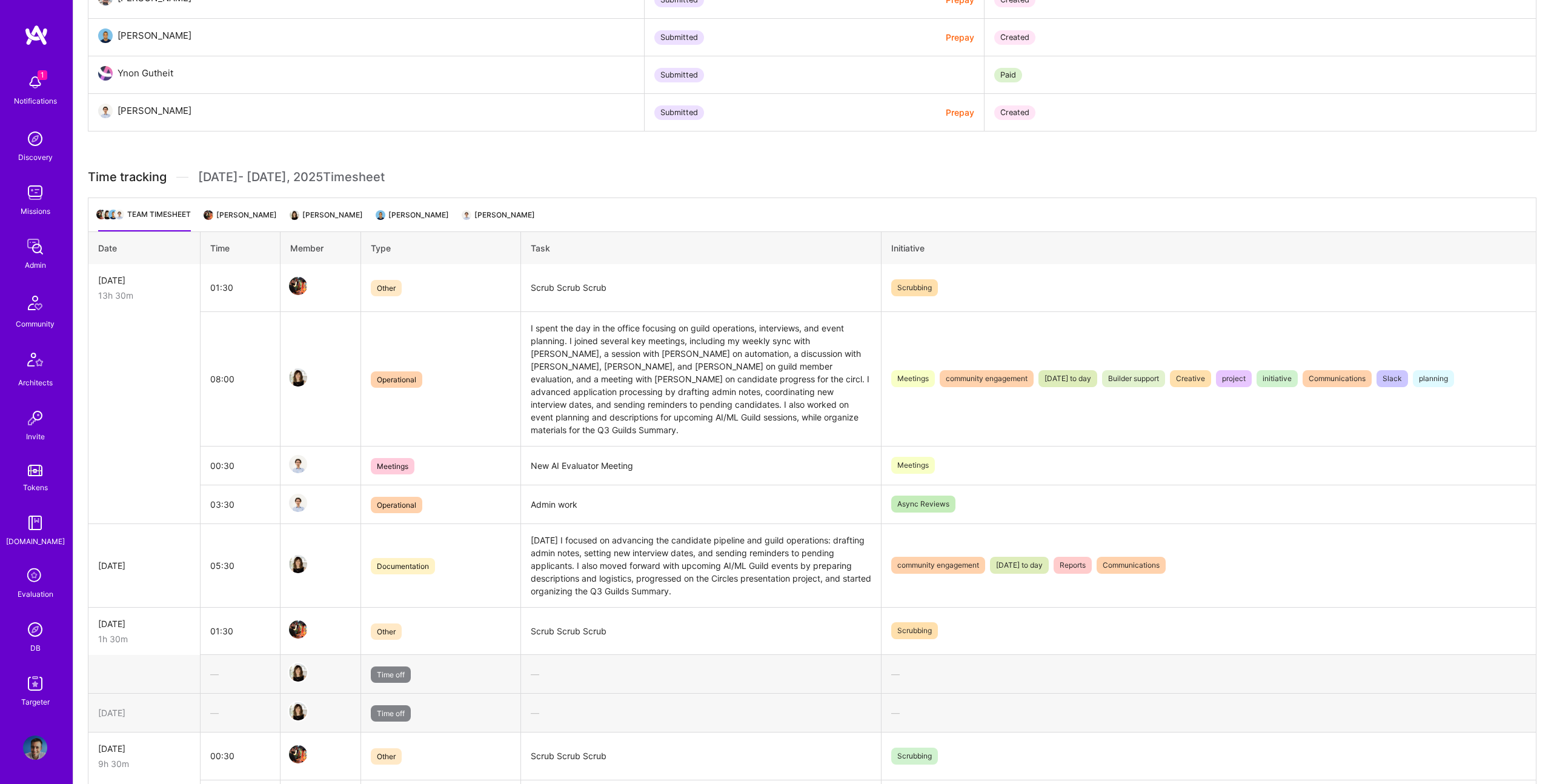
scroll to position [773, 0]
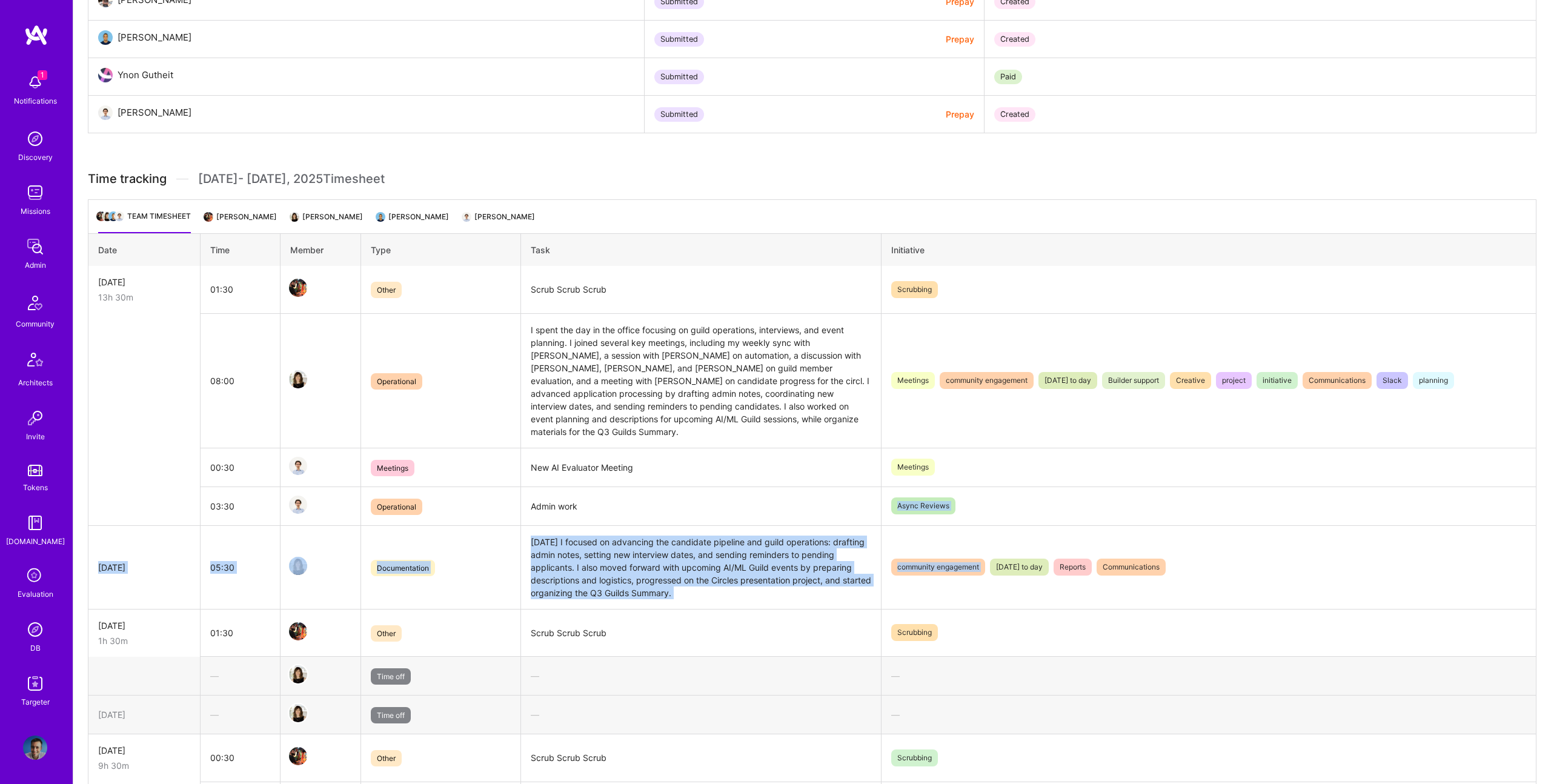
drag, startPoint x: 961, startPoint y: 493, endPoint x: 782, endPoint y: 452, distance: 183.6
click at [943, 494] on td "Async Reviews" at bounding box center [1209, 506] width 655 height 39
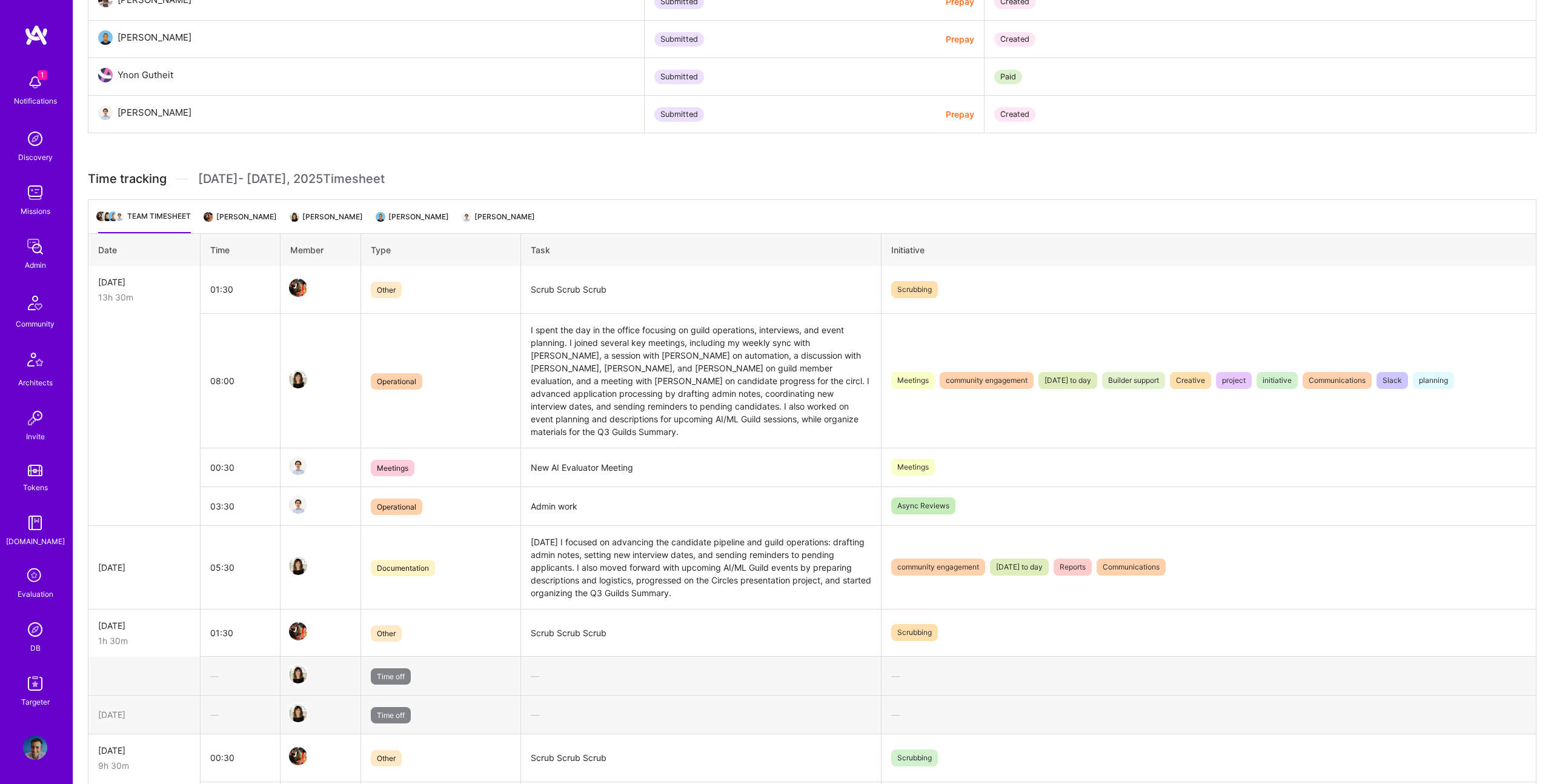
click at [621, 434] on td "I spent the day in the office focusing on guild operations, interviews, and eve…" at bounding box center [702, 380] width 360 height 135
click at [501, 218] on li "[PERSON_NAME]" at bounding box center [500, 222] width 71 height 23
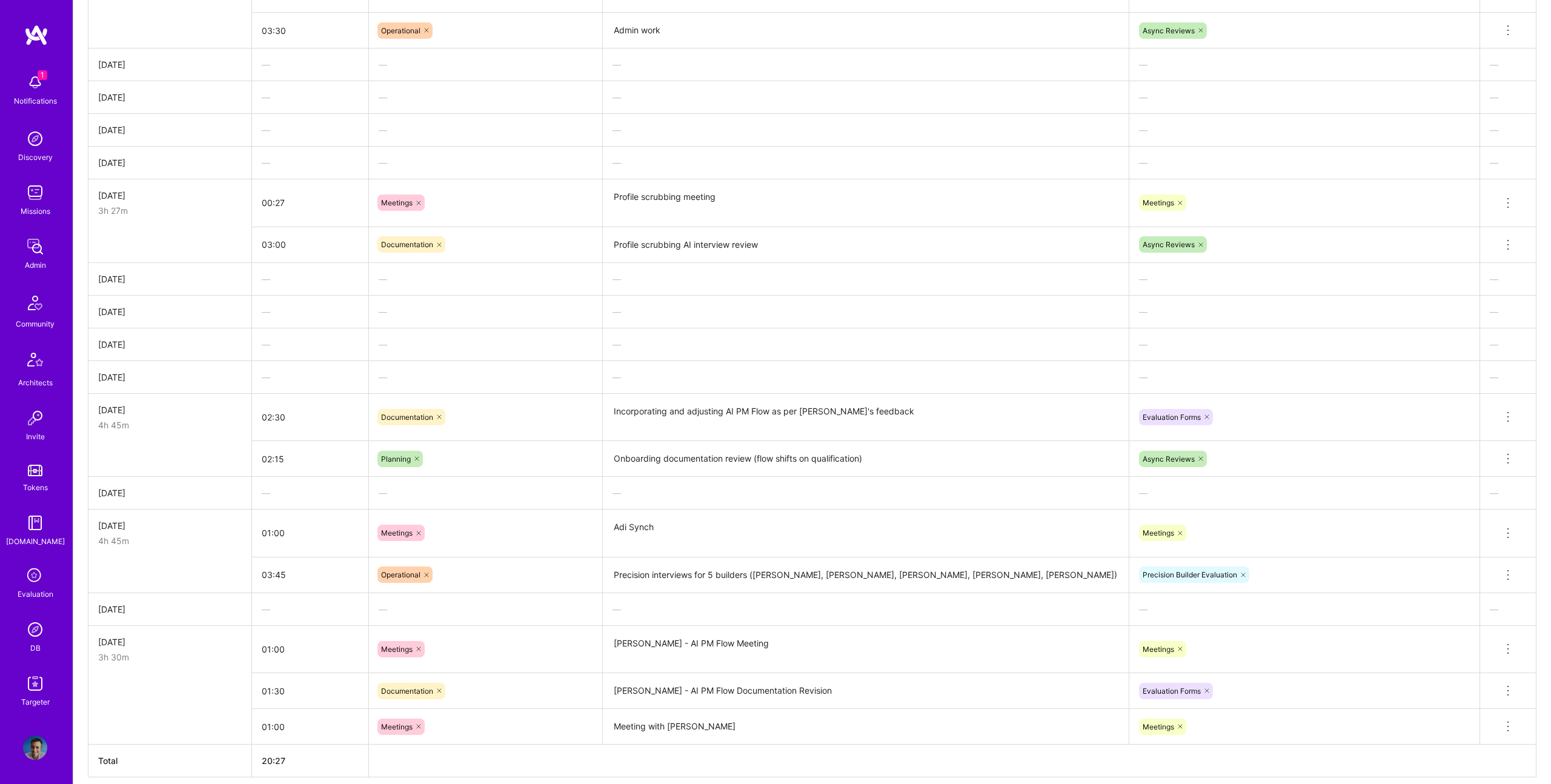
scroll to position [1138, 0]
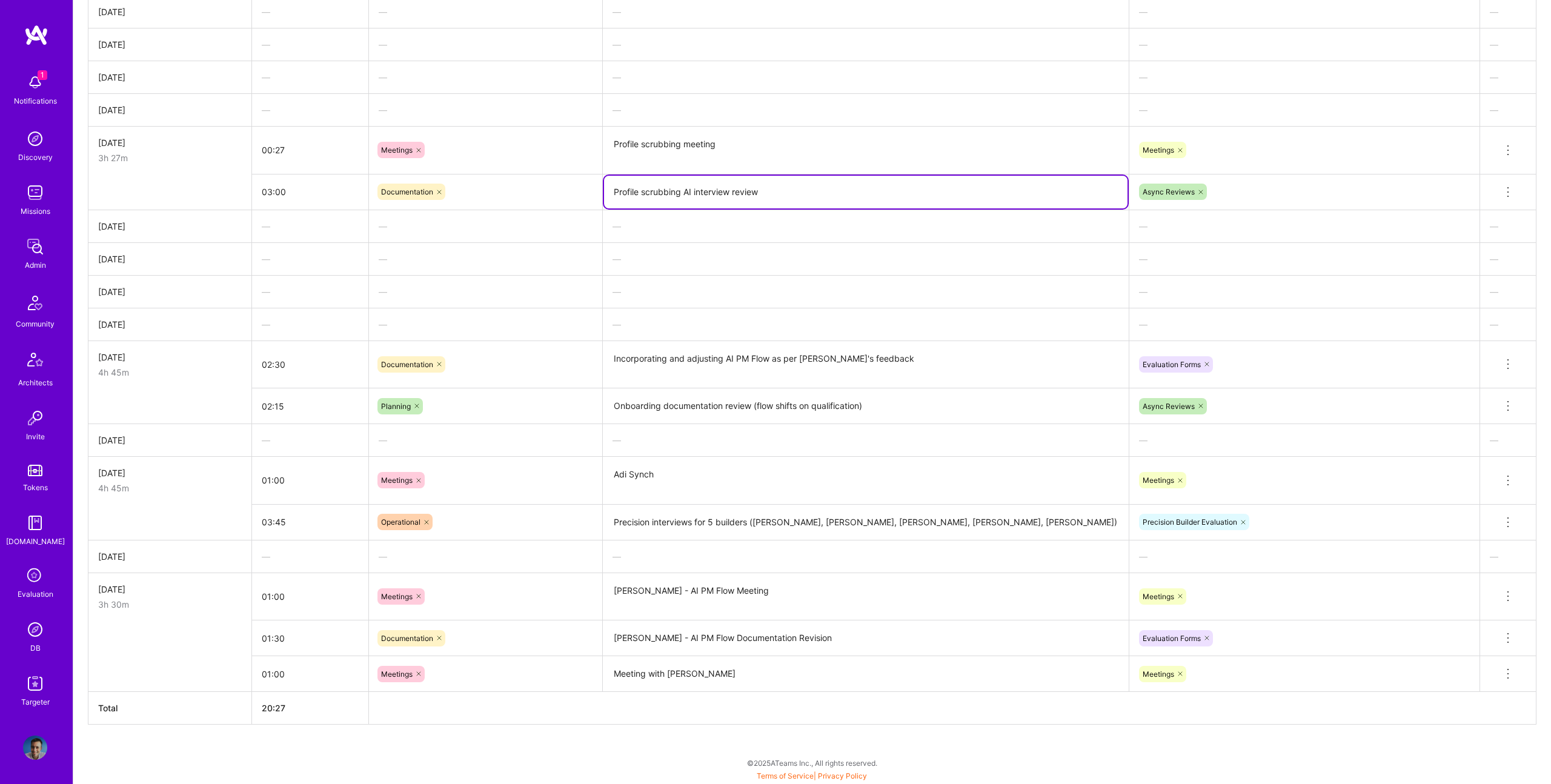
drag, startPoint x: 683, startPoint y: 184, endPoint x: 923, endPoint y: 248, distance: 248.4
click at [923, 248] on tbody "[DATE] 4h 00:30 Meetings New AI Evaluator Meeting Meetings Delete row 03:30 Ope…" at bounding box center [813, 302] width 1448 height 779
click at [809, 328] on div "—" at bounding box center [866, 324] width 526 height 32
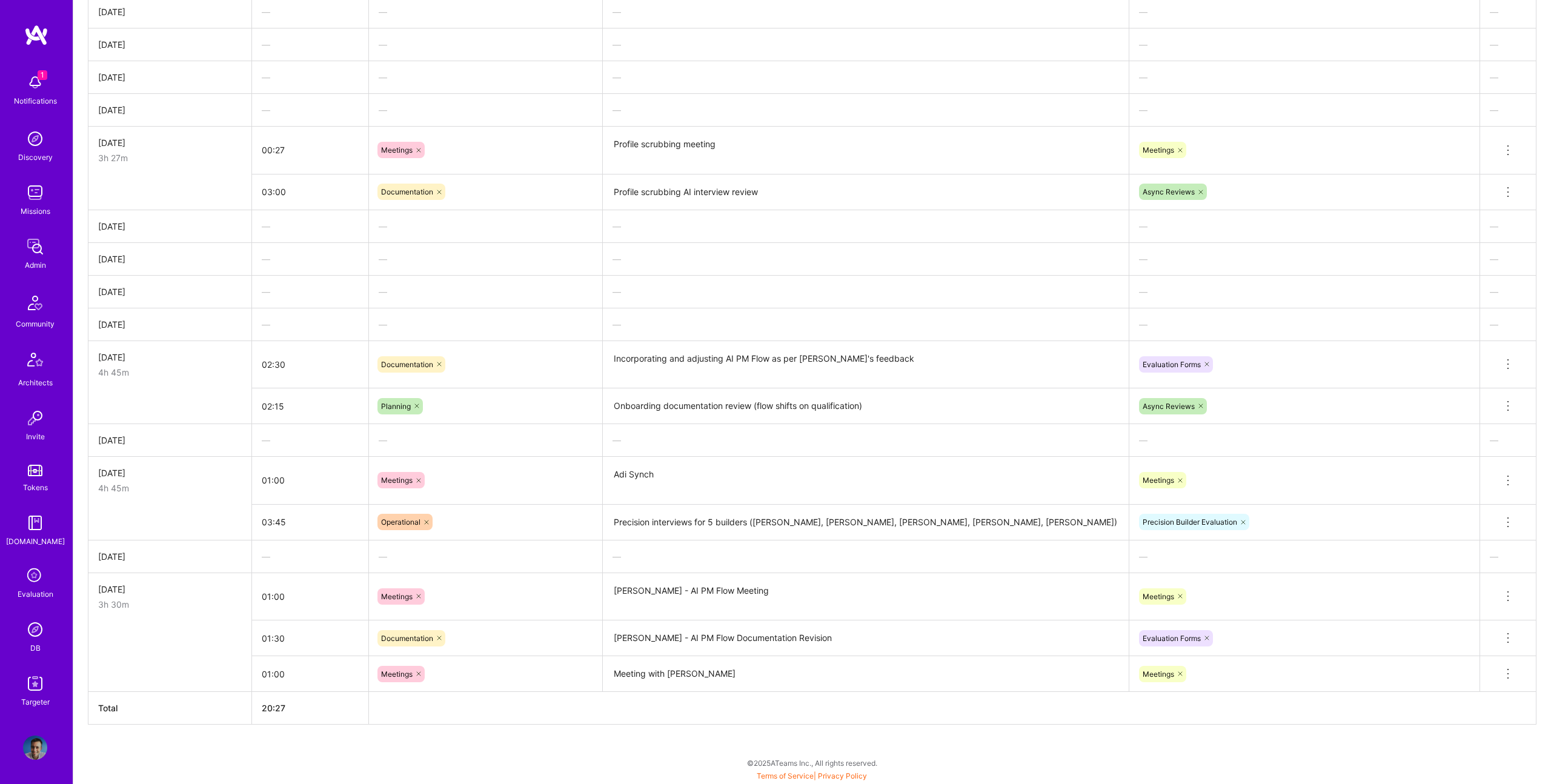
scroll to position [0, 0]
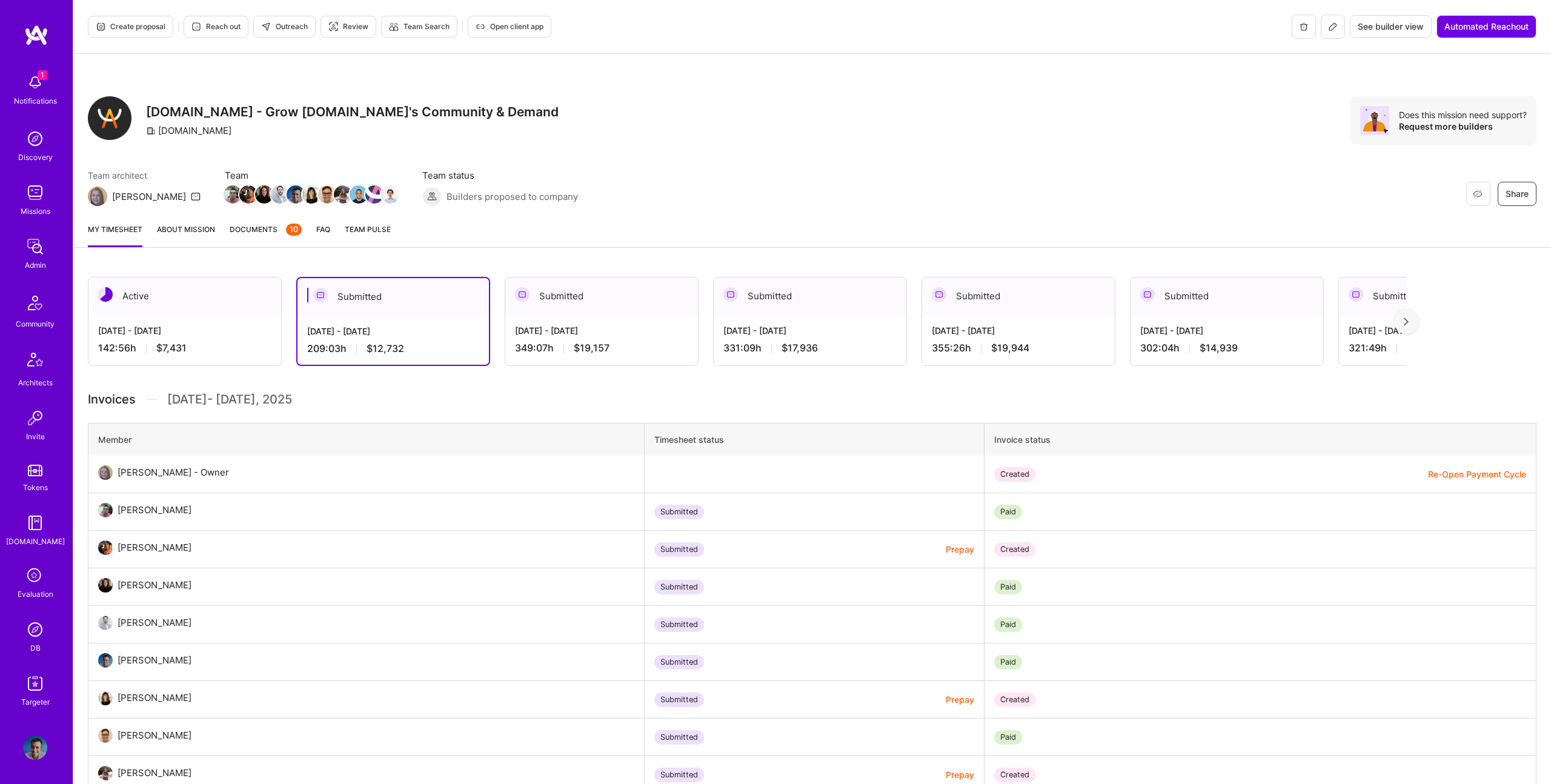
click at [550, 310] on div "Submitted" at bounding box center [601, 296] width 192 height 37
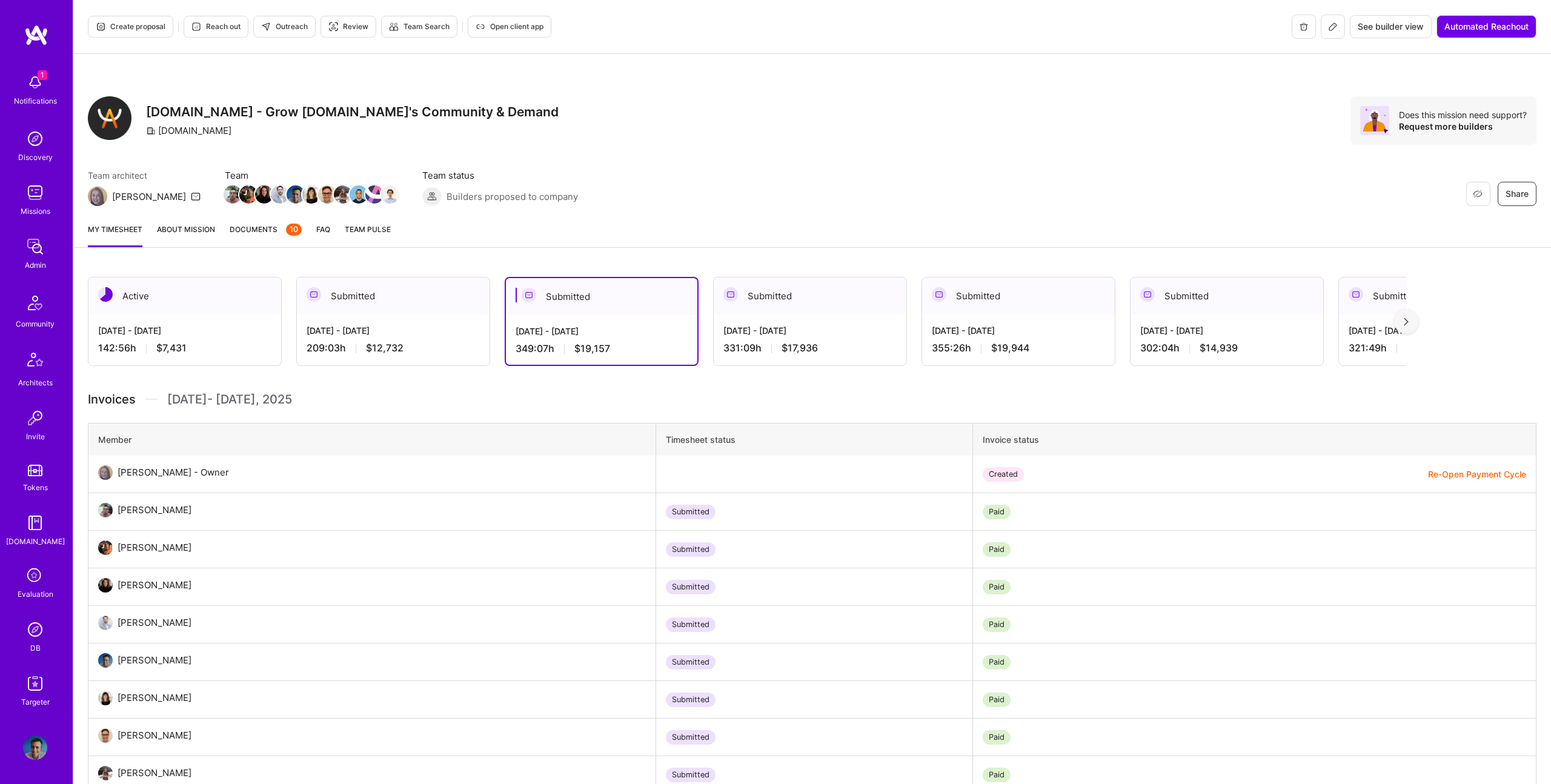
click at [211, 305] on div "Active" at bounding box center [185, 296] width 192 height 37
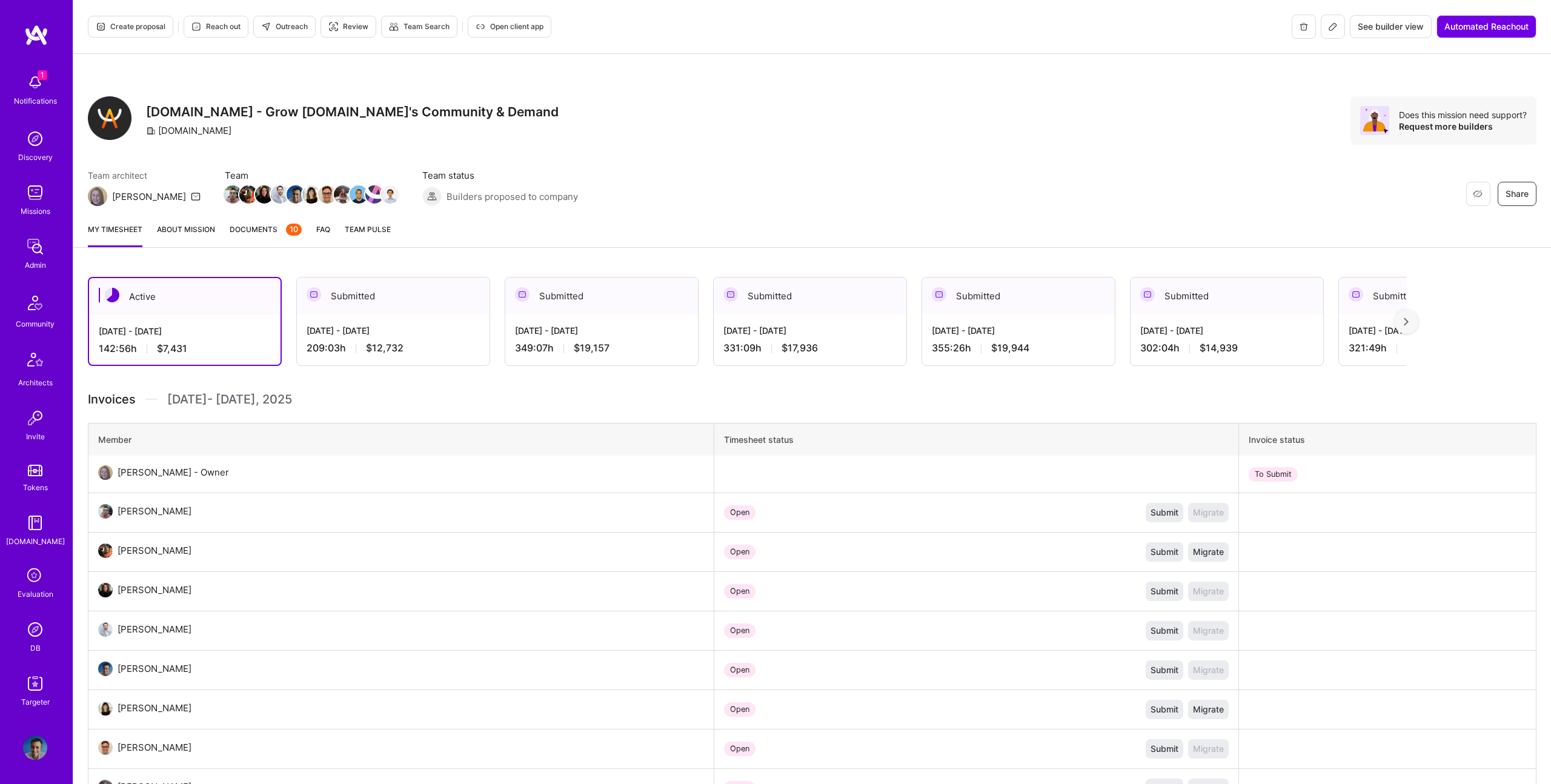
click at [363, 318] on div "[DATE] - [DATE] 209:03 h $12,732" at bounding box center [393, 338] width 192 height 50
